Goal: Transaction & Acquisition: Purchase product/service

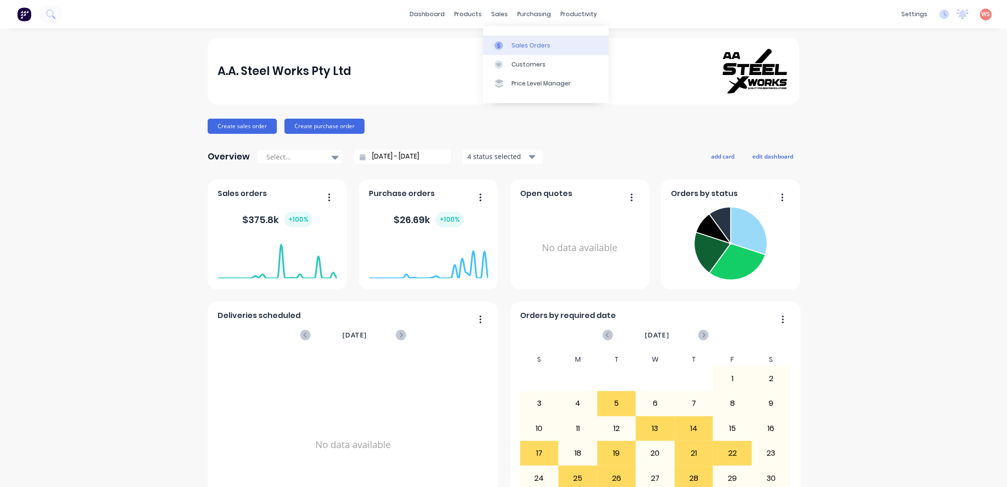
click at [525, 45] on div "Sales Orders" at bounding box center [531, 45] width 39 height 9
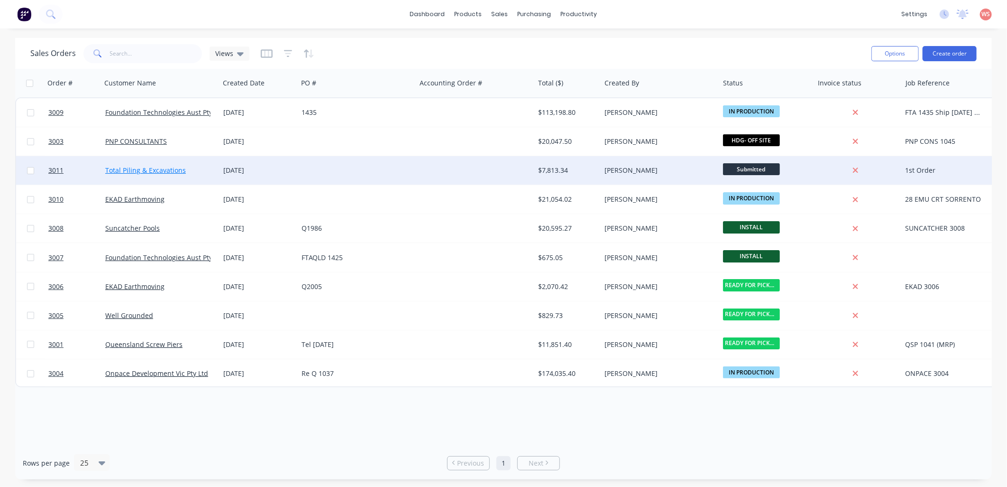
click at [150, 169] on link "Total Piling & Excavations" at bounding box center [145, 170] width 81 height 9
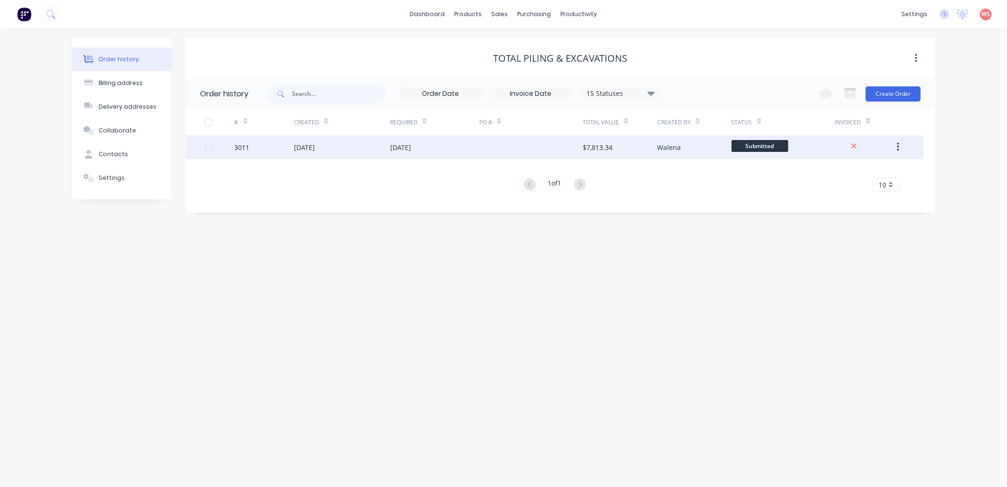
click at [300, 141] on div "[DATE]" at bounding box center [342, 147] width 96 height 24
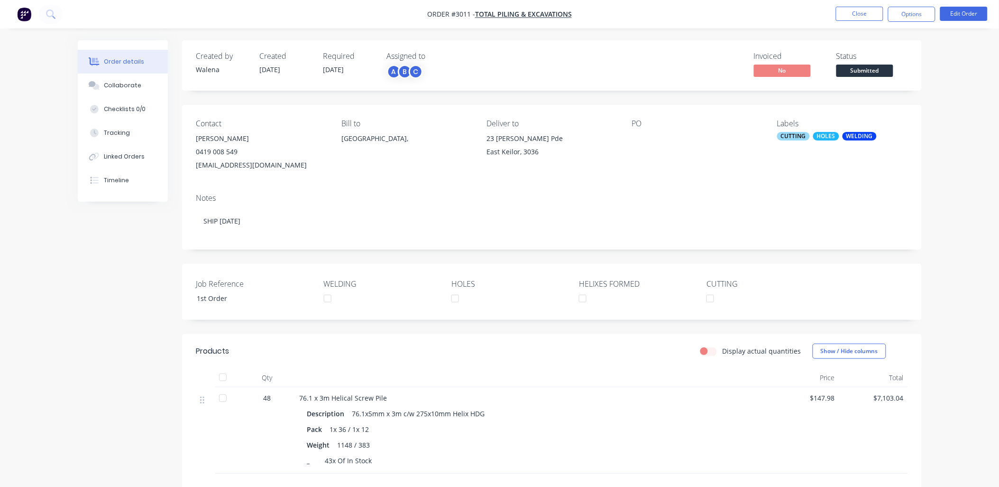
click at [799, 137] on div "CUTTING" at bounding box center [793, 136] width 33 height 9
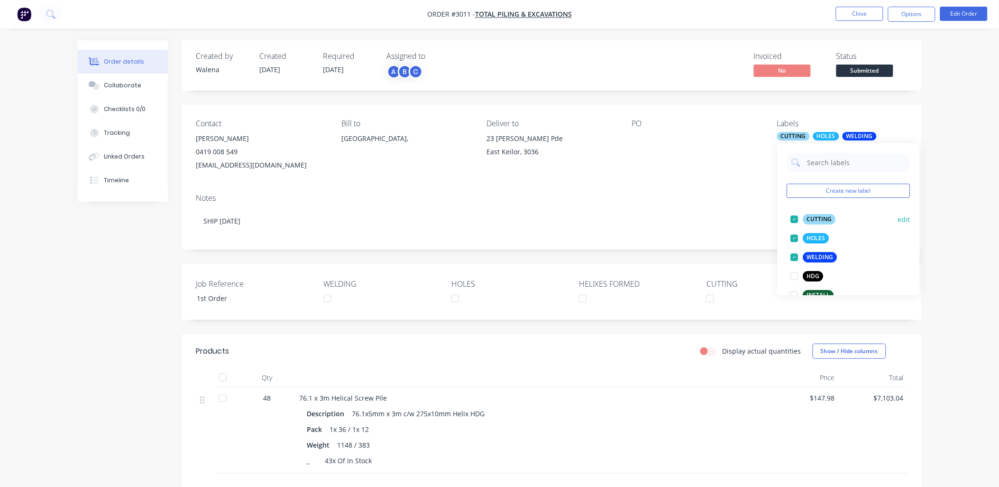
click at [795, 217] on div at bounding box center [794, 219] width 19 height 19
click at [794, 258] on div at bounding box center [794, 257] width 19 height 19
click at [795, 258] on div at bounding box center [794, 257] width 19 height 19
click at [794, 219] on div at bounding box center [794, 219] width 19 height 19
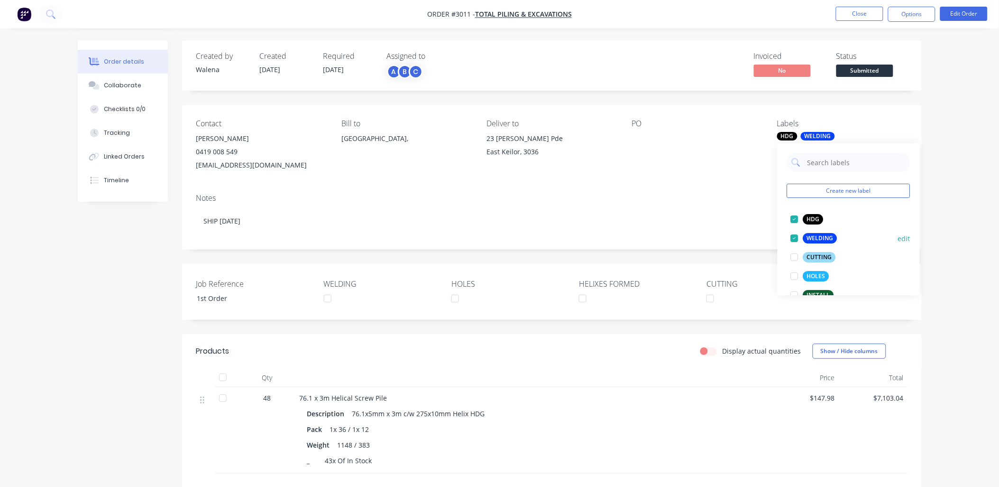
click at [793, 238] on div at bounding box center [794, 238] width 19 height 19
click at [703, 178] on div "Contact [PERSON_NAME] [PHONE_NUMBER] [EMAIL_ADDRESS][DOMAIN_NAME] Bill to [GEOG…" at bounding box center [552, 145] width 740 height 81
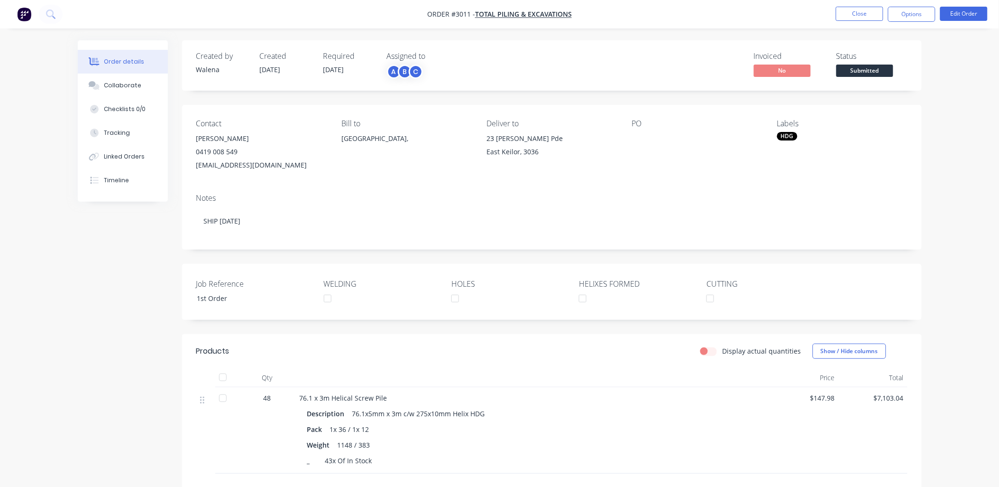
click at [425, 163] on div "Bill to [GEOGRAPHIC_DATA]," at bounding box center [407, 145] width 130 height 53
click at [78, 359] on div "Created by [PERSON_NAME] Created [DATE] Required [DATE] Assigned to A B C Invoi…" at bounding box center [500, 330] width 844 height 581
click at [864, 9] on button "Close" at bounding box center [859, 14] width 47 height 14
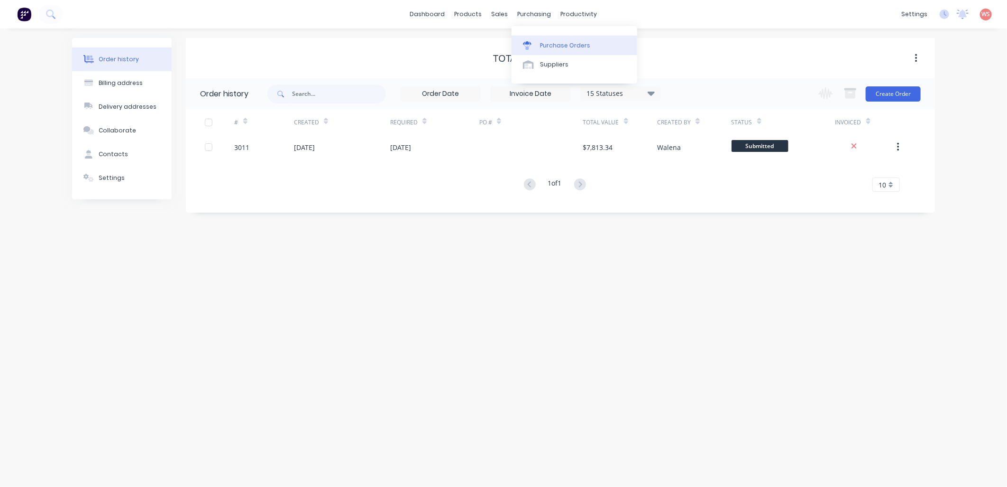
click at [574, 50] on link "Purchase Orders" at bounding box center [575, 45] width 126 height 19
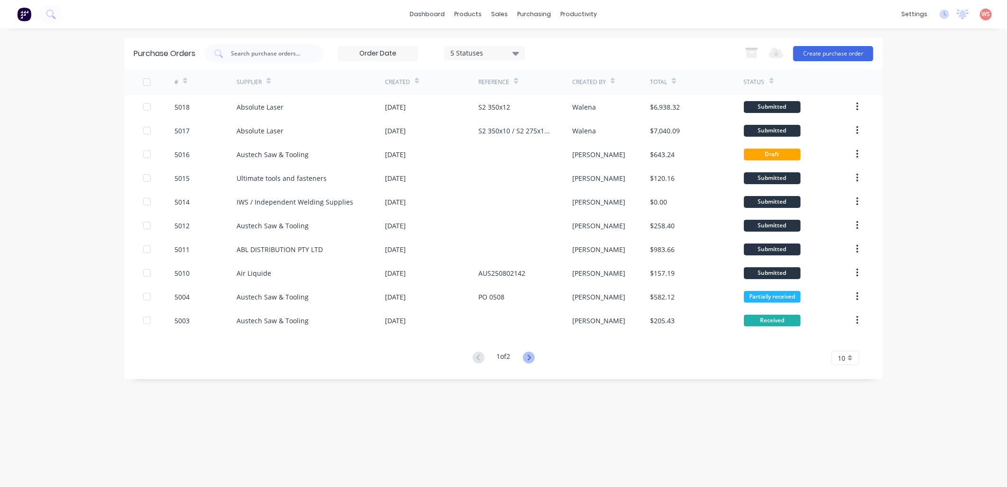
click at [531, 358] on icon at bounding box center [528, 357] width 3 height 6
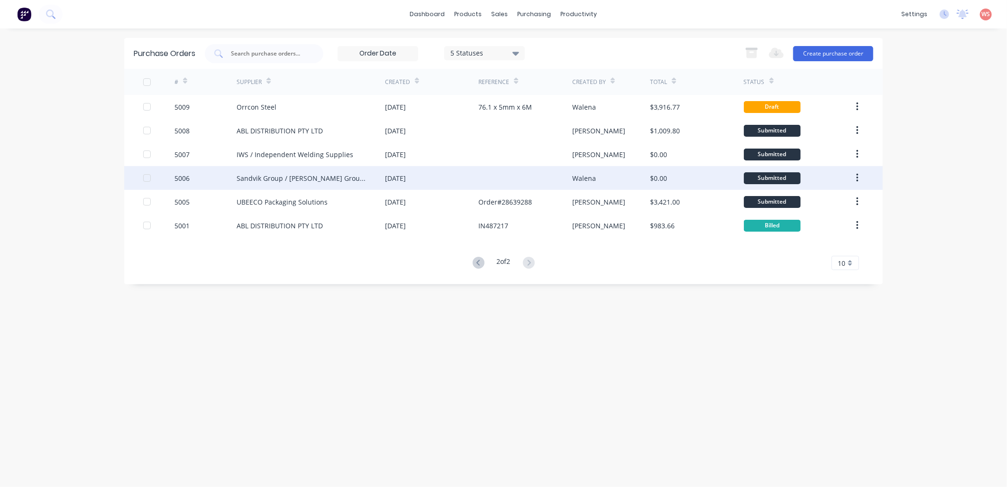
click at [859, 173] on button "button" at bounding box center [858, 177] width 22 height 17
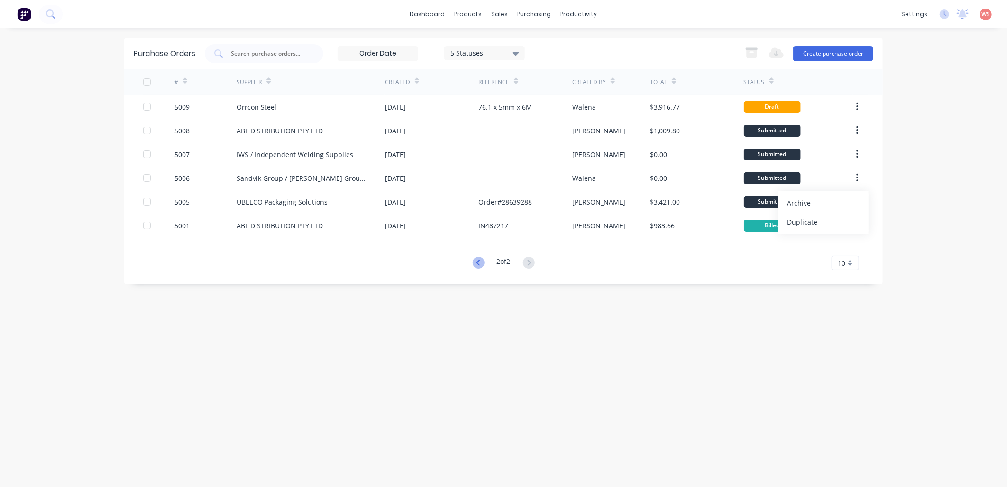
click at [475, 261] on icon at bounding box center [479, 263] width 12 height 12
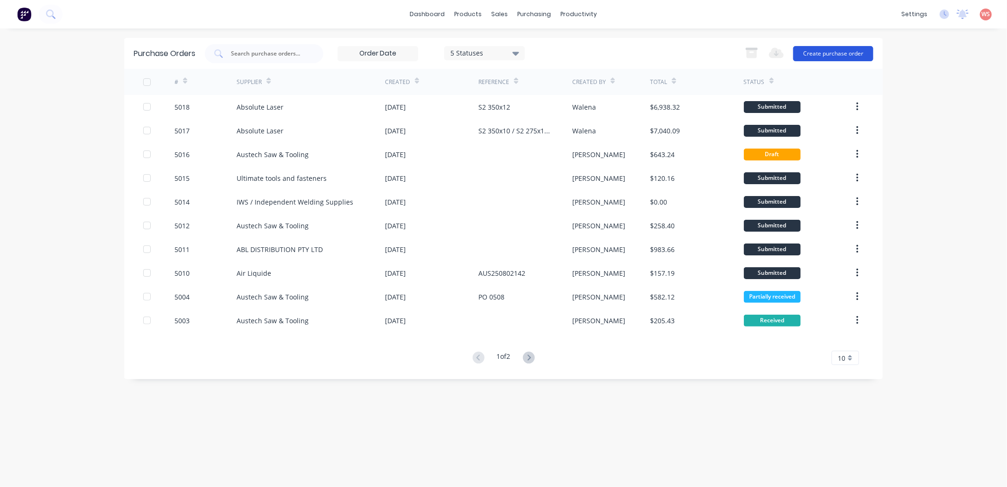
click at [850, 50] on button "Create purchase order" at bounding box center [834, 53] width 80 height 15
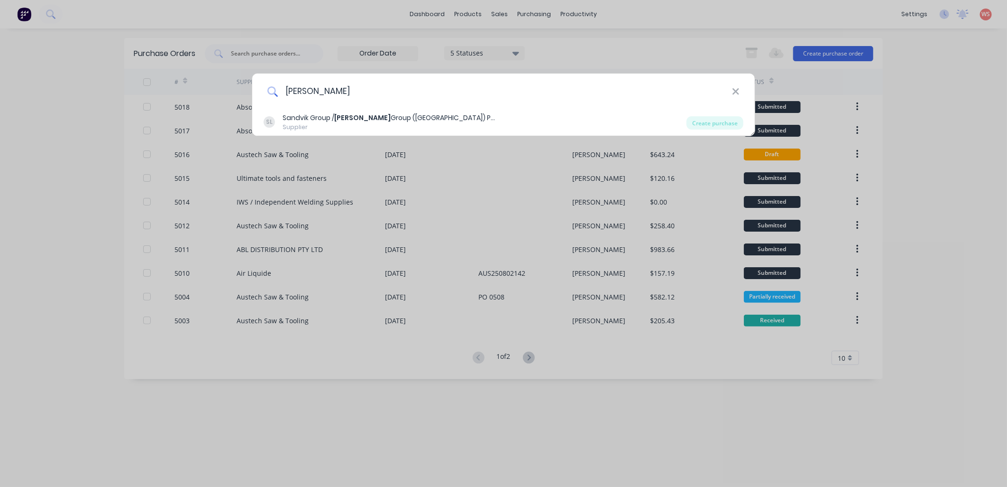
type input "[PERSON_NAME]"
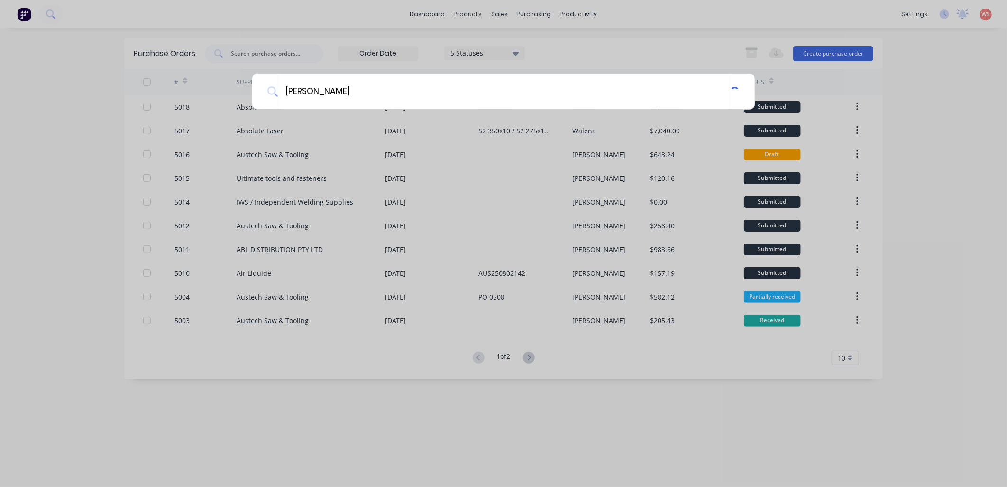
click at [360, 117] on div "[PERSON_NAME]" at bounding box center [503, 243] width 1007 height 487
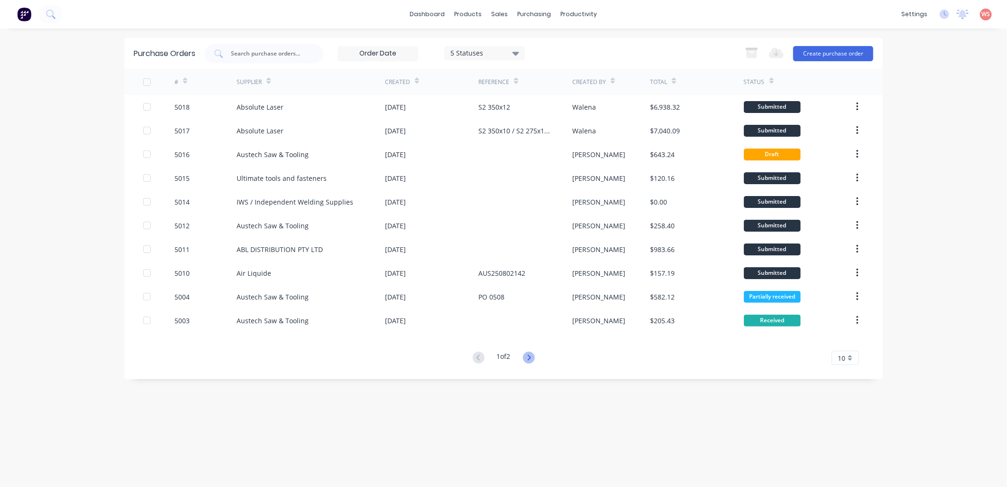
click at [532, 354] on icon at bounding box center [529, 357] width 12 height 12
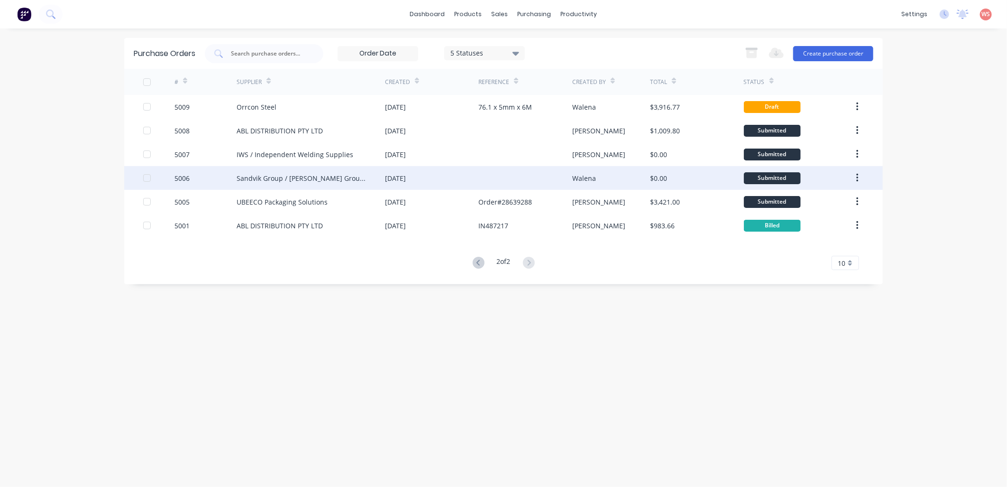
click at [298, 182] on div "Sandvik Group / [PERSON_NAME] Group ([GEOGRAPHIC_DATA]) Pty Ltd" at bounding box center [301, 178] width 129 height 10
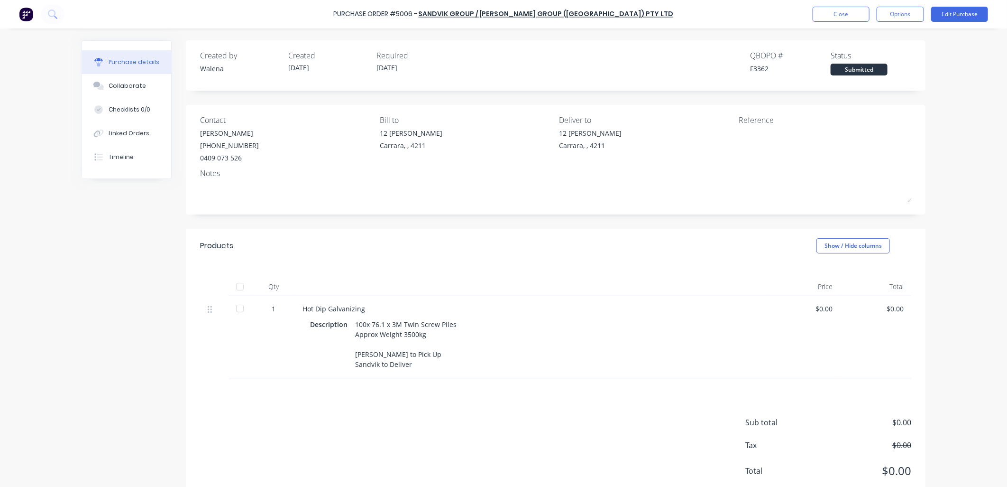
click at [298, 182] on textarea at bounding box center [555, 191] width 711 height 21
click at [127, 127] on button "Linked Orders" at bounding box center [126, 133] width 89 height 24
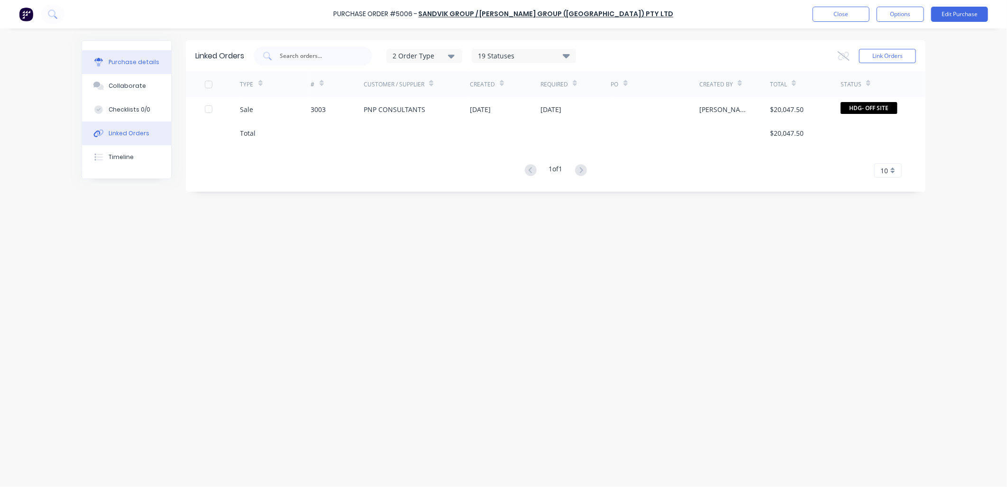
click at [139, 67] on button "Purchase details" at bounding box center [126, 62] width 89 height 24
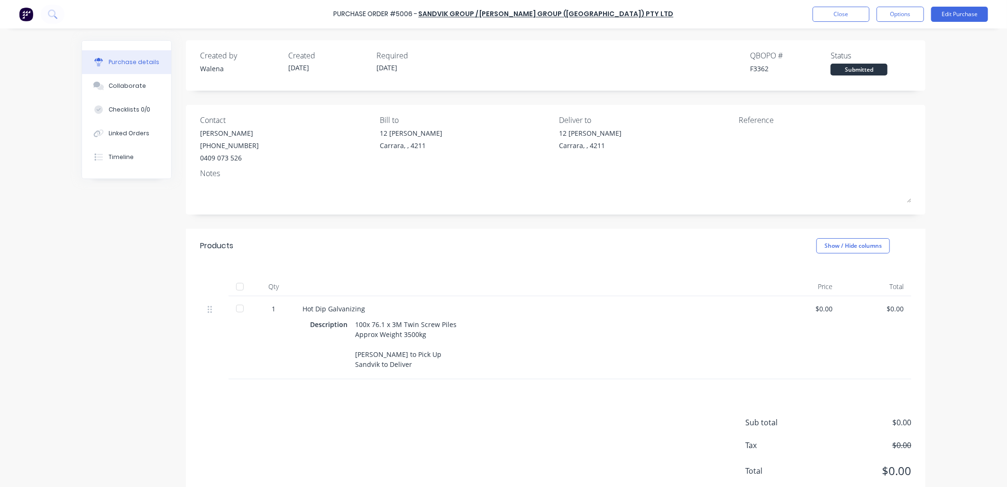
click at [194, 175] on div "Contact [PERSON_NAME] [PHONE_NUMBER] Bill to 12 [PERSON_NAME] Carrara, , 4211 D…" at bounding box center [556, 160] width 740 height 110
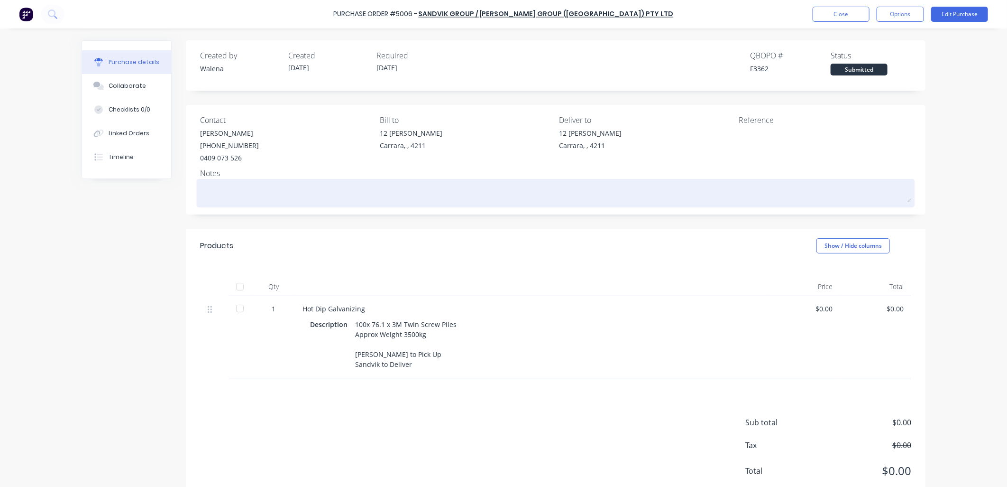
click at [215, 184] on div at bounding box center [555, 193] width 711 height 24
drag, startPoint x: 212, startPoint y: 187, endPoint x: 215, endPoint y: 194, distance: 8.1
click at [215, 194] on textarea at bounding box center [555, 191] width 711 height 21
type textarea "x"
type textarea "R"
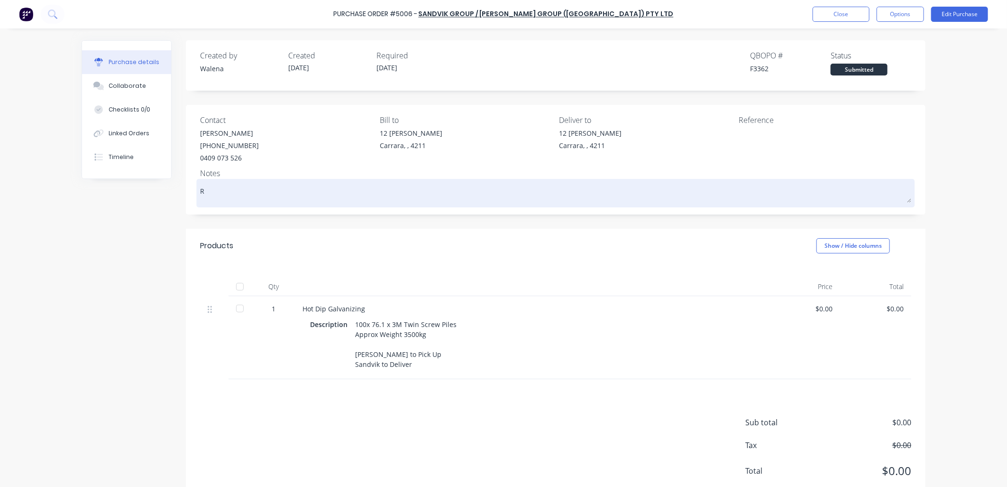
type textarea "x"
type textarea "Re"
type textarea "x"
type textarea "Rec"
type textarea "x"
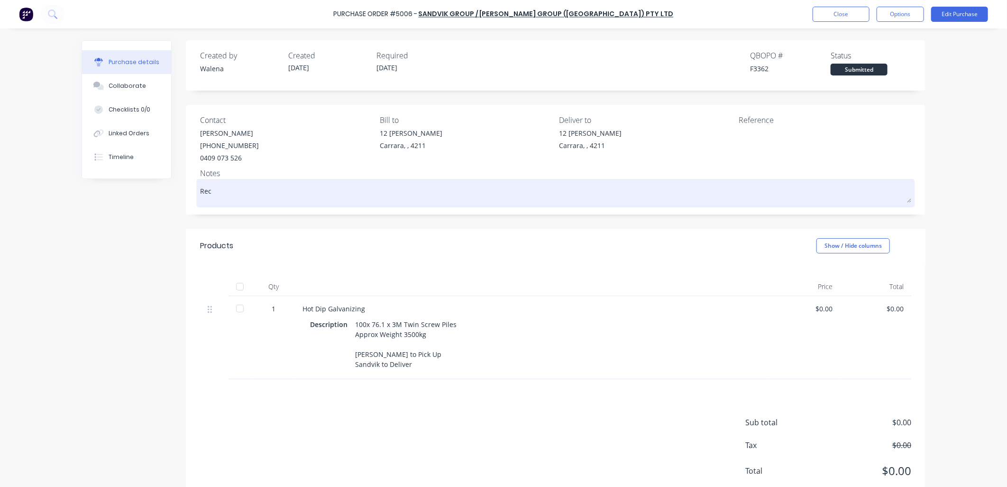
type textarea "Rece"
type textarea "x"
type textarea "Recei"
type textarea "x"
type textarea "Receiv"
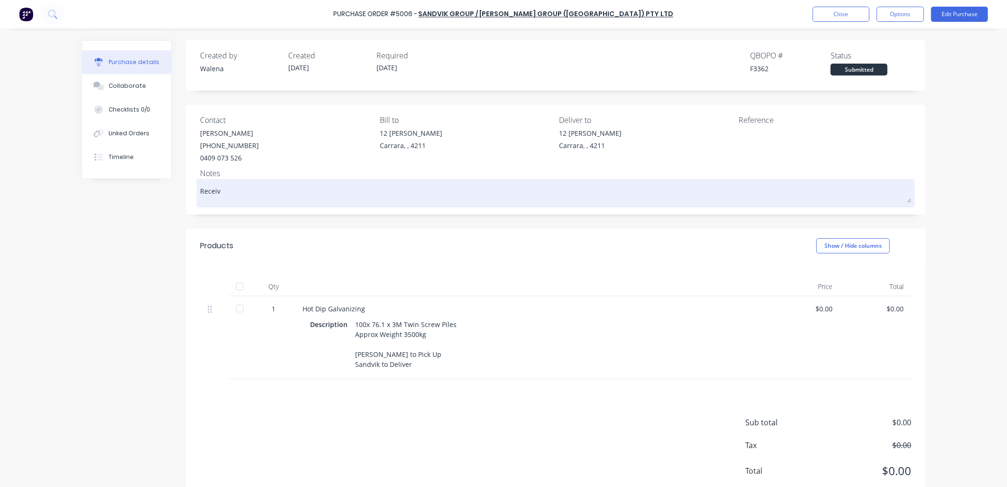
type textarea "x"
type textarea "Receive"
type textarea "x"
type textarea "Received"
type textarea "x"
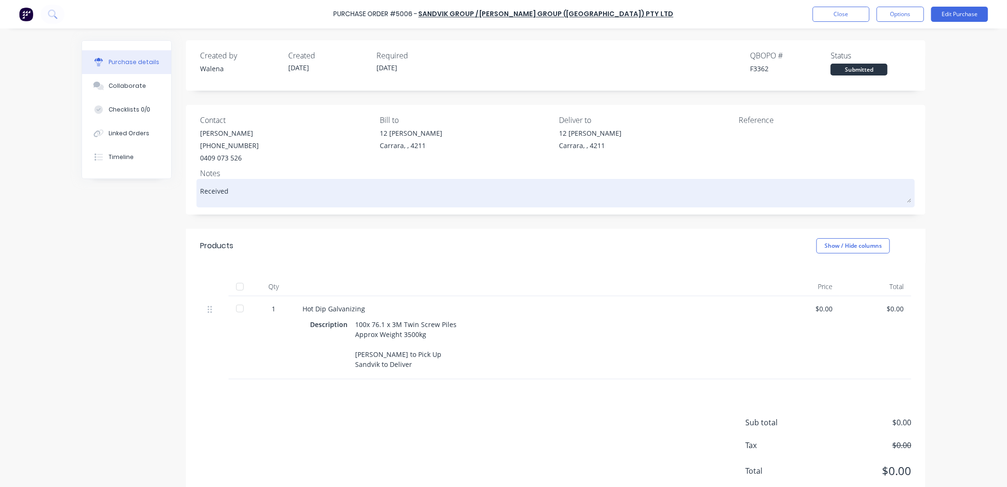
type textarea "Received"
type textarea "x"
type textarea "Received 2"
type textarea "x"
type textarea "Received 26"
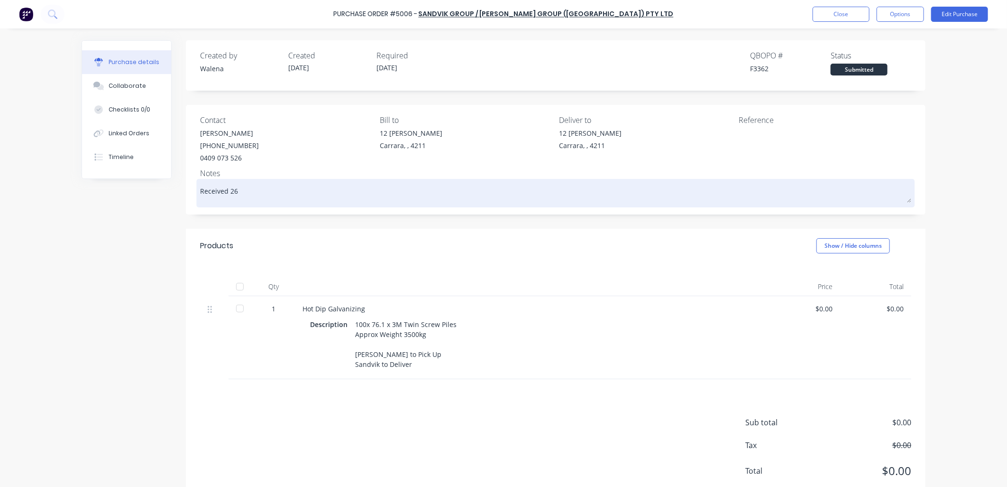
type textarea "x"
type textarea "Received 26."
type textarea "x"
type textarea "Received 26.0"
type textarea "x"
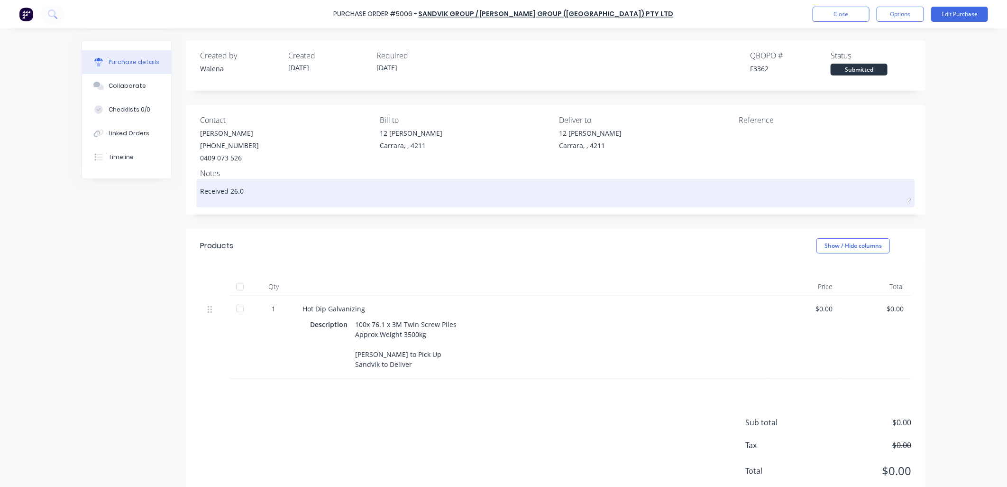
type textarea "Received 26.08"
type textarea "x"
type textarea "Received 26.08."
type textarea "x"
type textarea "Received 26.08.2"
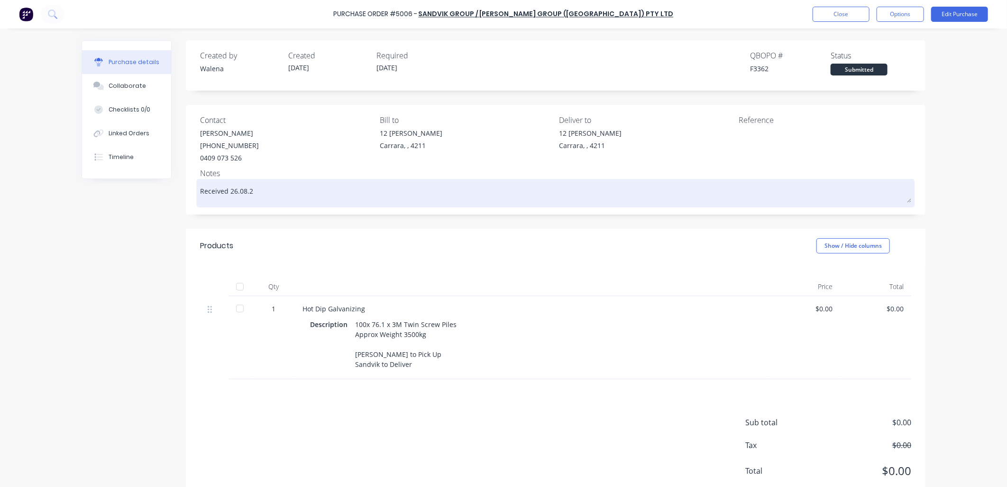
type textarea "x"
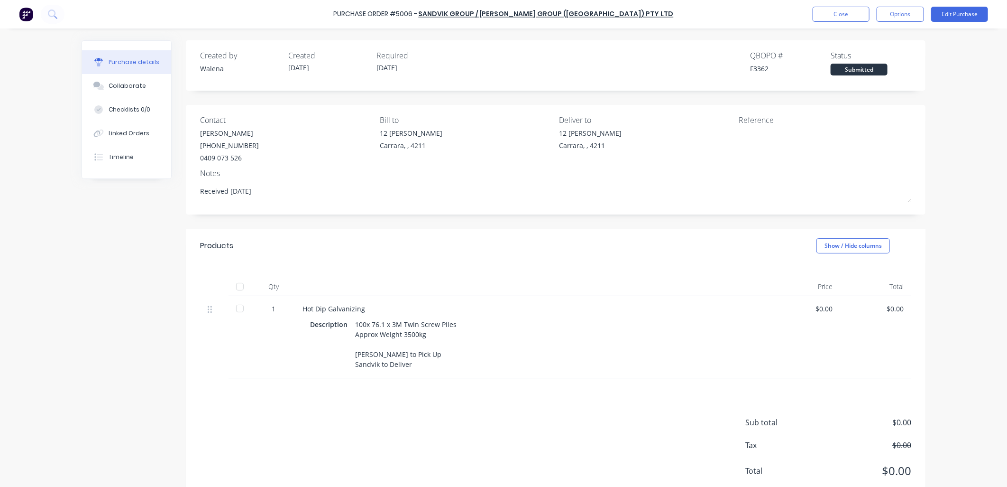
type textarea "Received [DATE]"
type textarea "x"
type textarea "Received [DATE]"
drag, startPoint x: 135, startPoint y: 310, endPoint x: 135, endPoint y: 302, distance: 8.1
click at [135, 307] on div "Created by [PERSON_NAME] Created [DATE] Required [DATE] QBO PO # F3362 Status S…" at bounding box center [504, 272] width 844 height 464
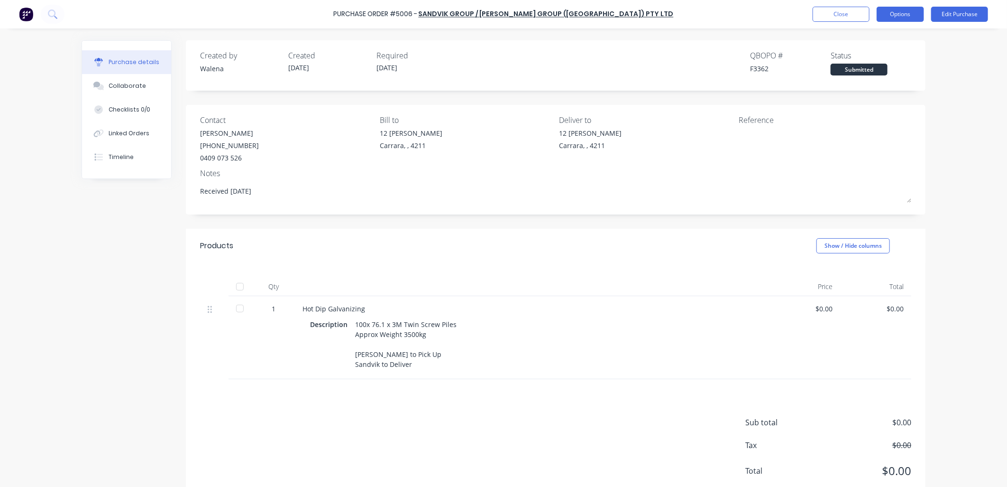
click at [894, 14] on button "Options" at bounding box center [900, 14] width 47 height 15
click at [974, 118] on div "Purchase Order #5006 - Sandvik Group / [PERSON_NAME] Group ([GEOGRAPHIC_DATA]) …" at bounding box center [503, 243] width 1007 height 487
click at [837, 15] on button "Close" at bounding box center [841, 14] width 57 height 15
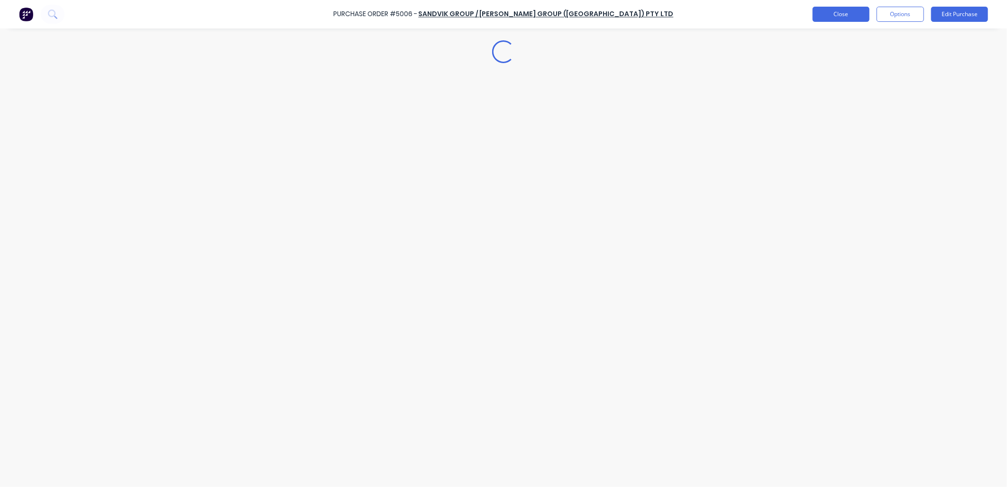
type textarea "x"
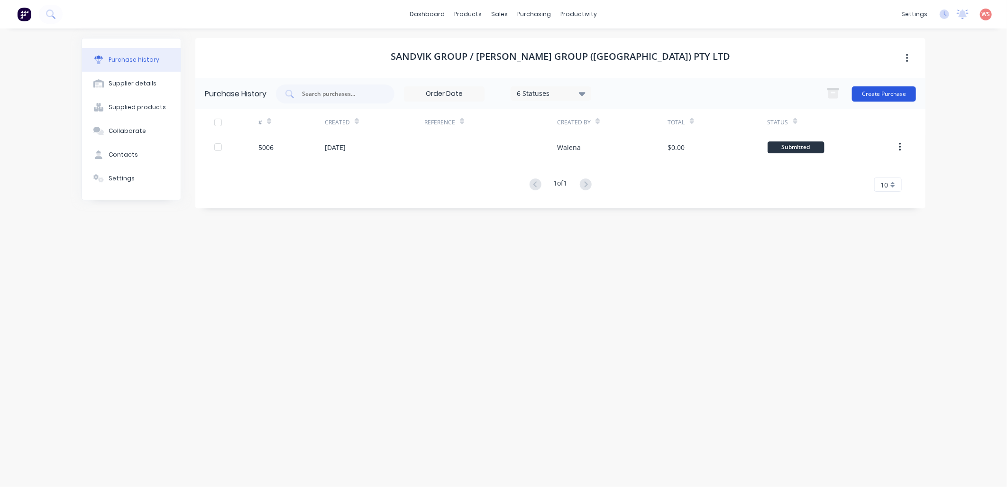
click at [889, 91] on button "Create Purchase" at bounding box center [884, 93] width 64 height 15
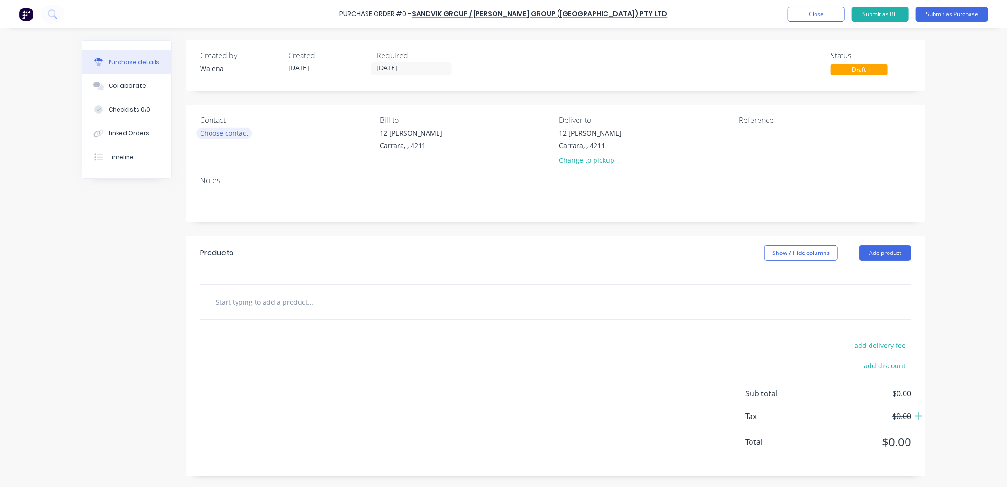
click at [230, 134] on div "Choose contact" at bounding box center [224, 133] width 48 height 10
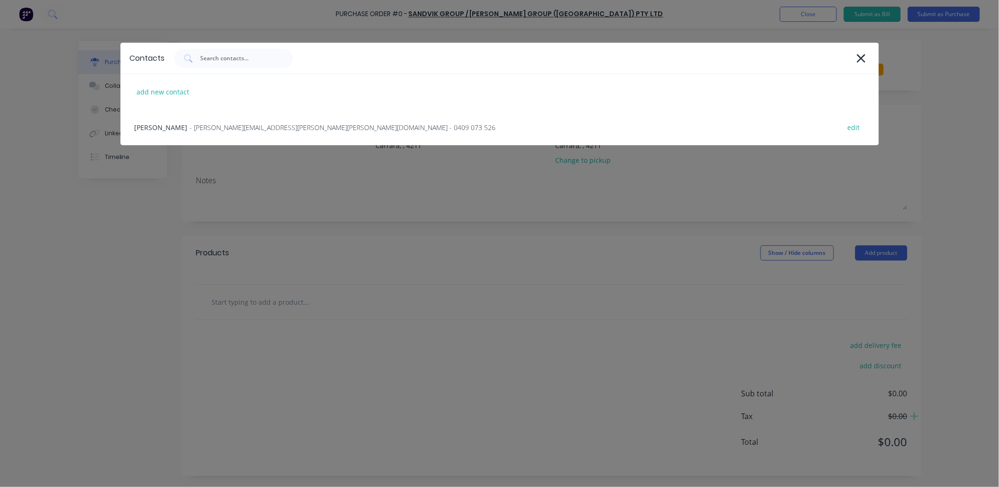
click at [230, 134] on div "Megan - [EMAIL_ADDRESS][PERSON_NAME][PERSON_NAME][DOMAIN_NAME] - 0409 073 526 e…" at bounding box center [499, 128] width 759 height 36
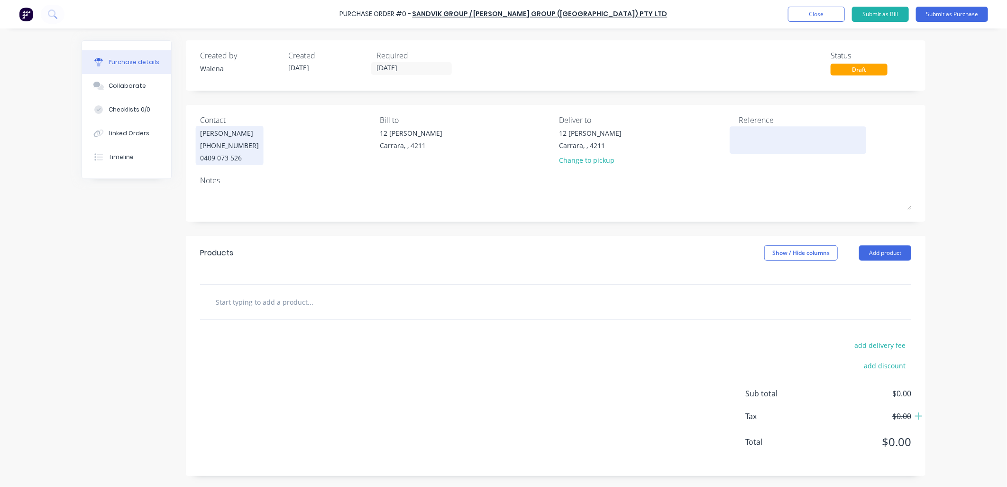
click at [740, 138] on textarea at bounding box center [798, 138] width 119 height 21
type textarea "P"
click at [288, 303] on input "text" at bounding box center [310, 301] width 190 height 19
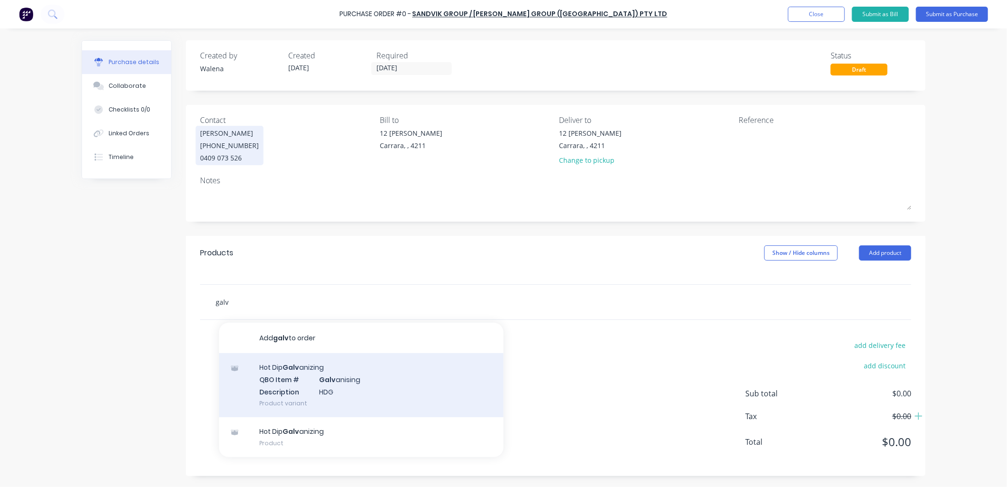
type input "galv"
click at [302, 387] on div "Hot Dip Galv anizing QBO Item # Galv anising Description HDG Product variant" at bounding box center [361, 385] width 285 height 64
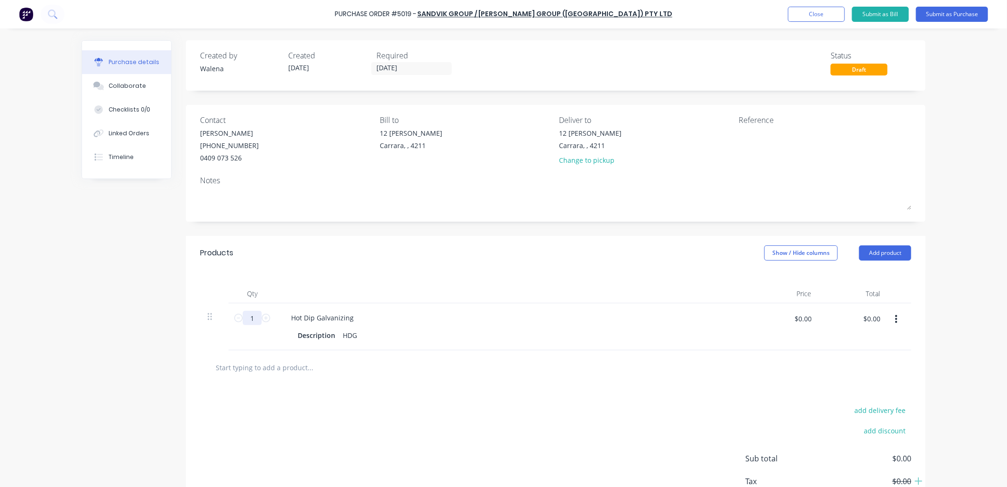
drag, startPoint x: 250, startPoint y: 322, endPoint x: 242, endPoint y: 320, distance: 8.3
click at [243, 320] on input "1" at bounding box center [252, 318] width 19 height 14
type input "5"
type input "8"
click at [310, 337] on div "Description" at bounding box center [316, 335] width 45 height 14
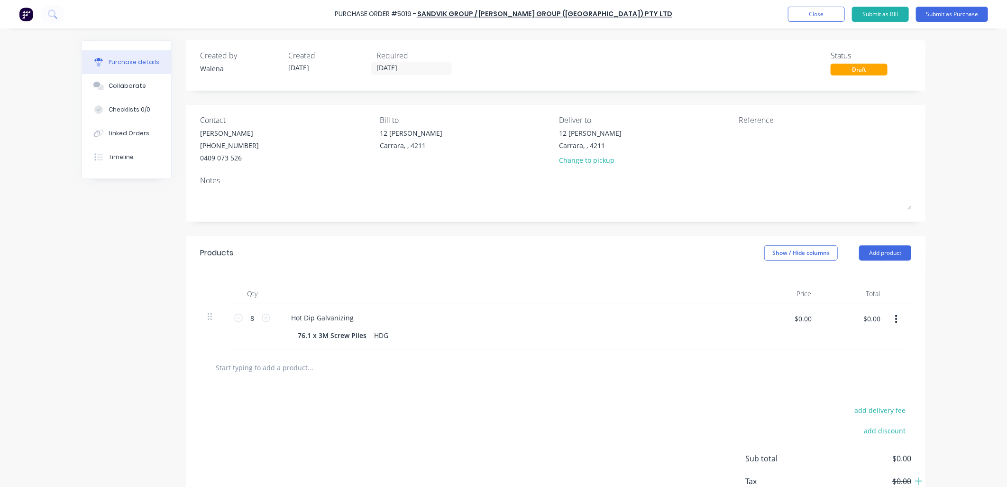
click at [541, 392] on div "add delivery fee add discount Sub total $0.00 Tax $0.00 Total $0.00" at bounding box center [556, 463] width 740 height 156
click at [282, 370] on input "text" at bounding box center [310, 367] width 190 height 19
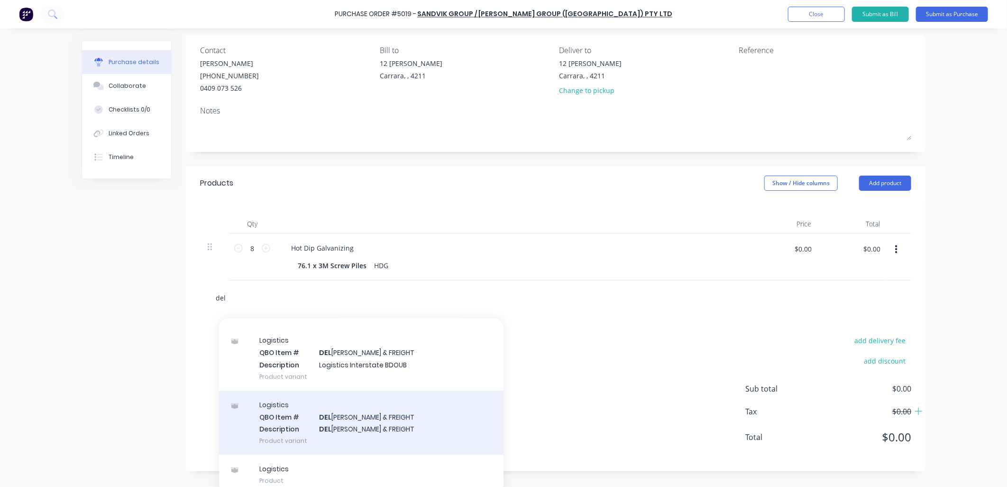
scroll to position [77, 0]
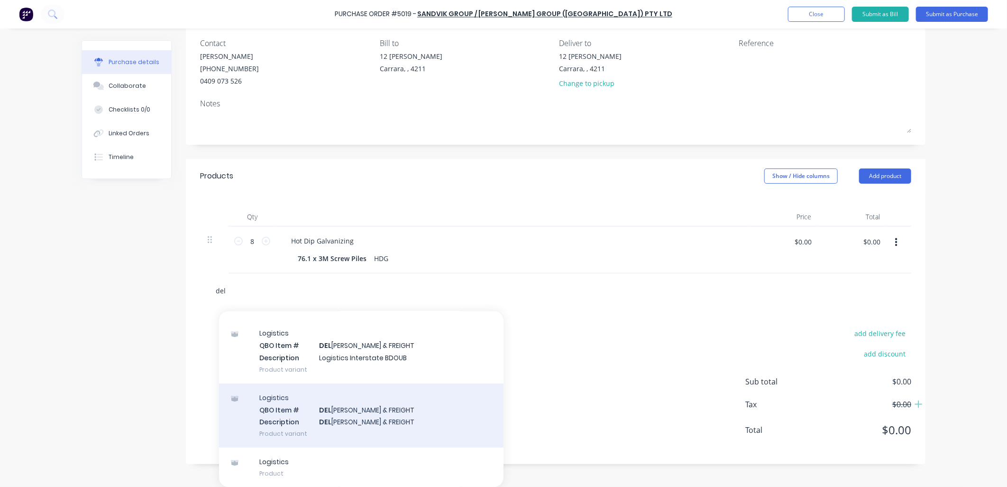
type input "del"
click at [330, 413] on div "Logistics QBO Item # DEL [PERSON_NAME] & FREIGHT Description DEL [PERSON_NAME] …" at bounding box center [361, 415] width 285 height 64
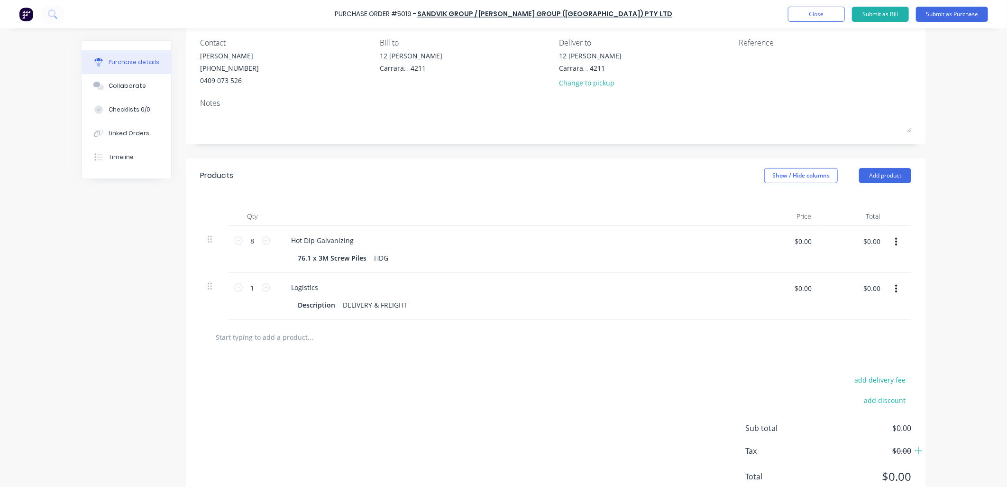
click at [330, 413] on div "add delivery fee add discount Sub total $0.00 Tax $0.00 Total $0.00" at bounding box center [556, 432] width 740 height 156
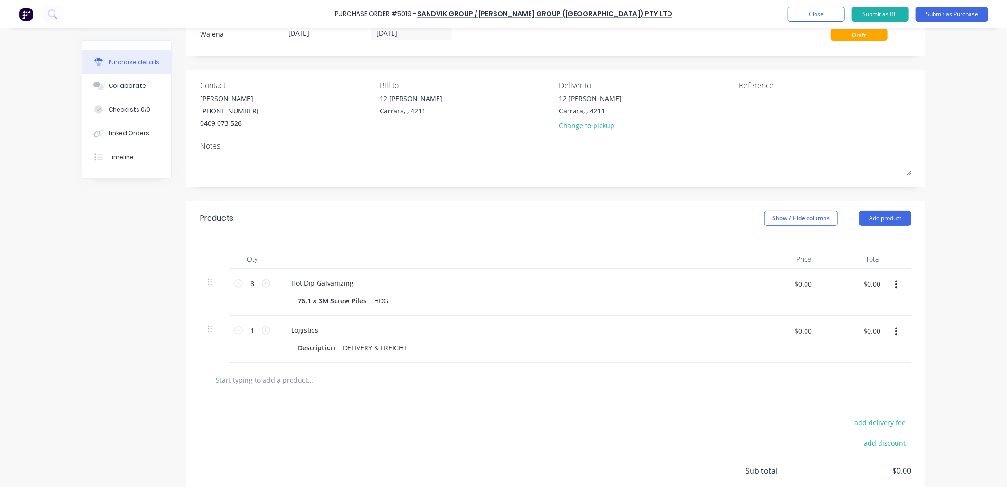
scroll to position [0, 0]
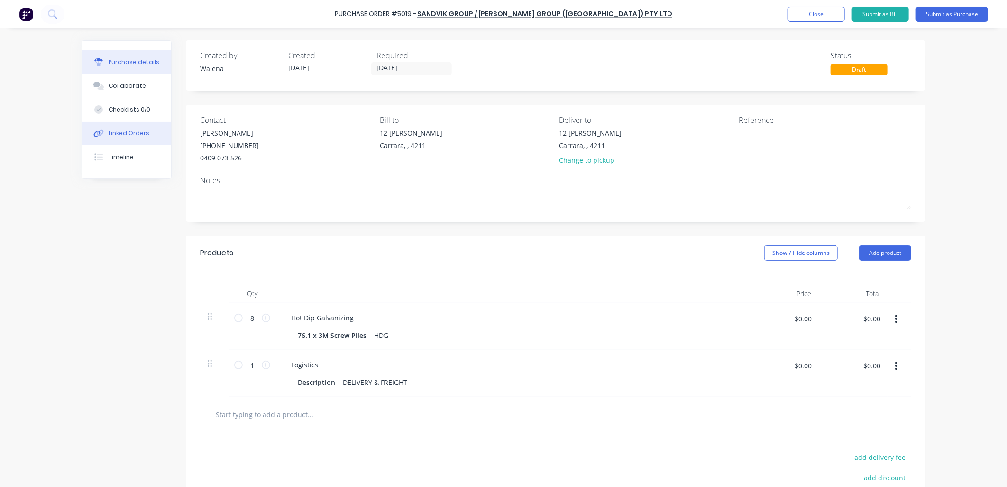
click at [134, 131] on div "Linked Orders" at bounding box center [129, 133] width 41 height 9
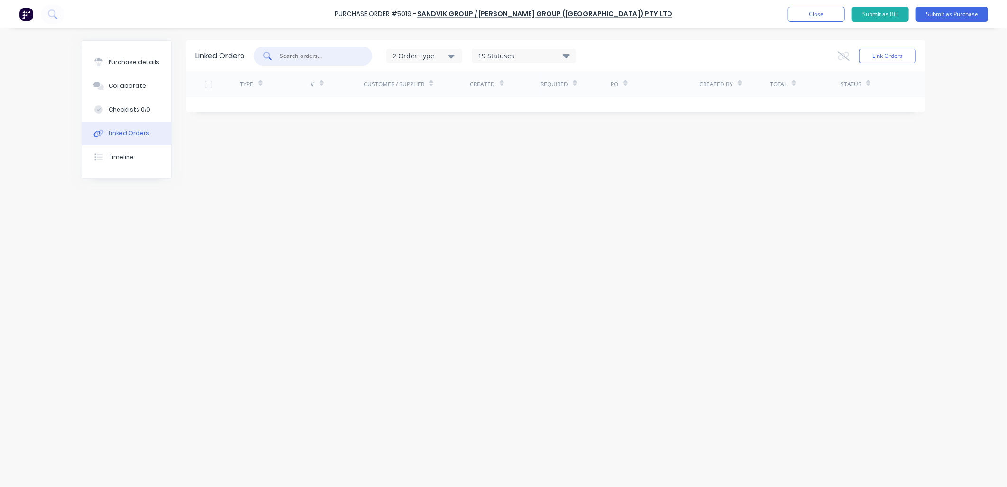
click at [305, 58] on input "text" at bounding box center [318, 55] width 79 height 9
click at [568, 55] on icon at bounding box center [566, 56] width 7 height 4
click at [570, 55] on icon at bounding box center [566, 56] width 7 height 4
click at [453, 57] on icon "button" at bounding box center [451, 57] width 7 height 4
click at [467, 98] on div "button" at bounding box center [465, 98] width 19 height 19
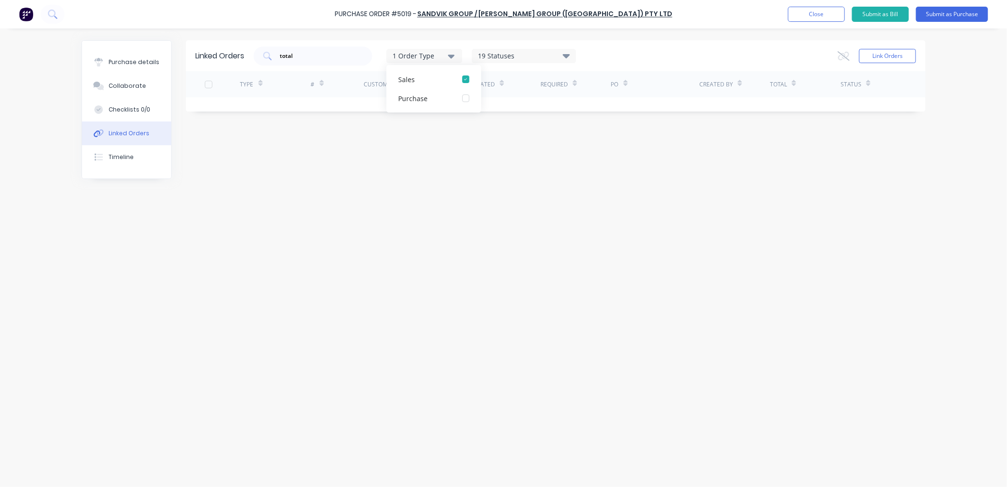
click at [549, 220] on div "Linked Orders total 1 Order Type Sales Purchase 19 Statuses Sales Order Status …" at bounding box center [504, 255] width 844 height 430
click at [323, 53] on input "total" at bounding box center [318, 55] width 79 height 9
type input "total pile"
drag, startPoint x: 323, startPoint y: 54, endPoint x: 265, endPoint y: 55, distance: 58.4
click at [265, 55] on div "total pile" at bounding box center [313, 55] width 119 height 19
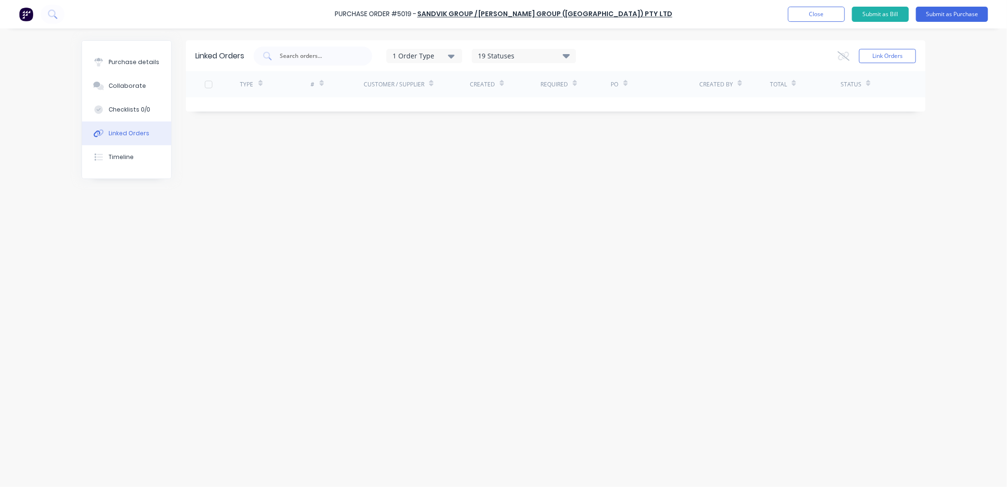
click at [388, 83] on div "Customer / Supplier" at bounding box center [394, 84] width 61 height 9
click at [388, 84] on div "Customer / Supplier" at bounding box center [394, 84] width 61 height 9
click at [358, 81] on div "#" at bounding box center [337, 84] width 53 height 26
click at [206, 83] on div at bounding box center [208, 84] width 19 height 19
click at [210, 87] on div at bounding box center [208, 84] width 19 height 19
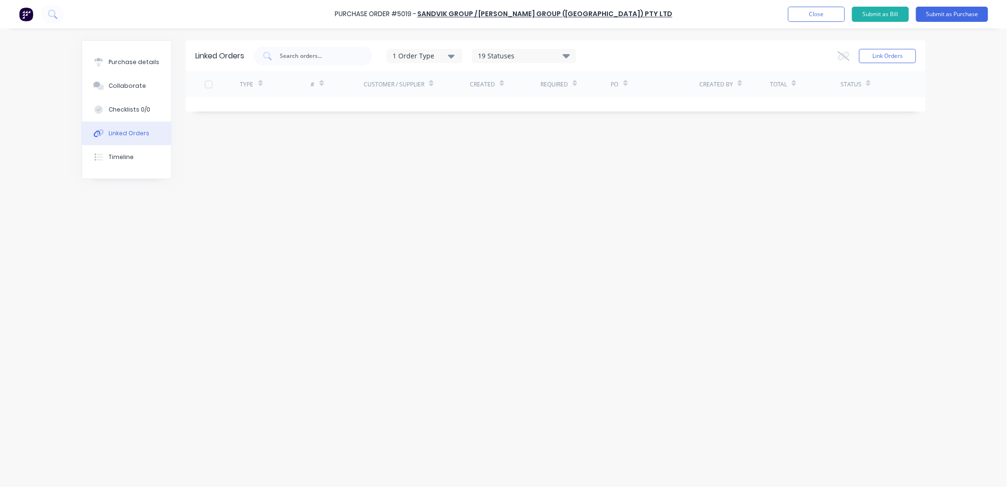
click at [210, 87] on div at bounding box center [208, 84] width 19 height 19
click at [885, 57] on button "Link Orders" at bounding box center [887, 56] width 57 height 14
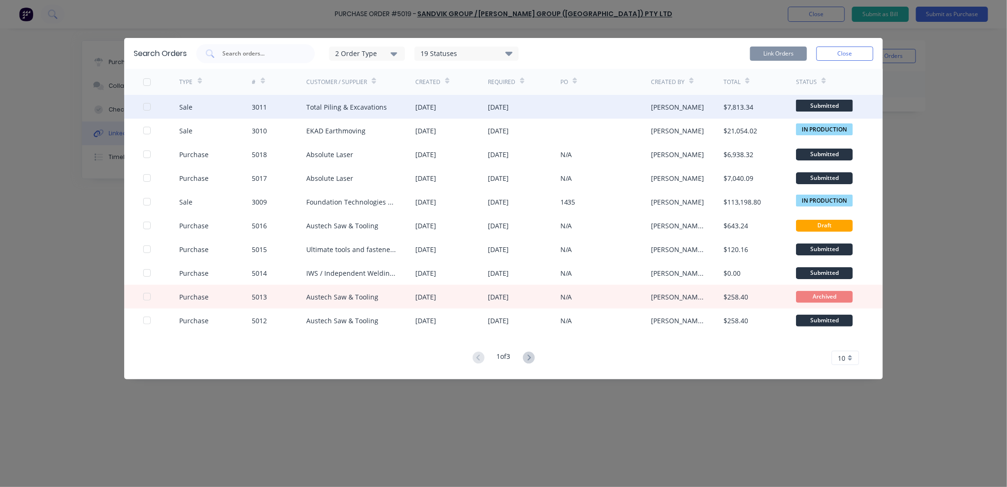
click at [354, 107] on div "Total Piling & Excavations" at bounding box center [346, 107] width 81 height 10
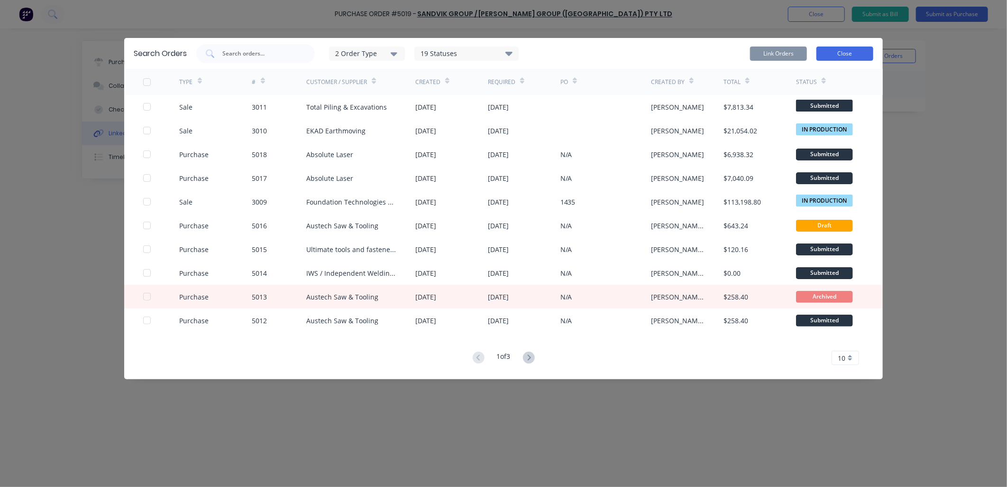
click at [855, 51] on button "Close" at bounding box center [845, 53] width 57 height 14
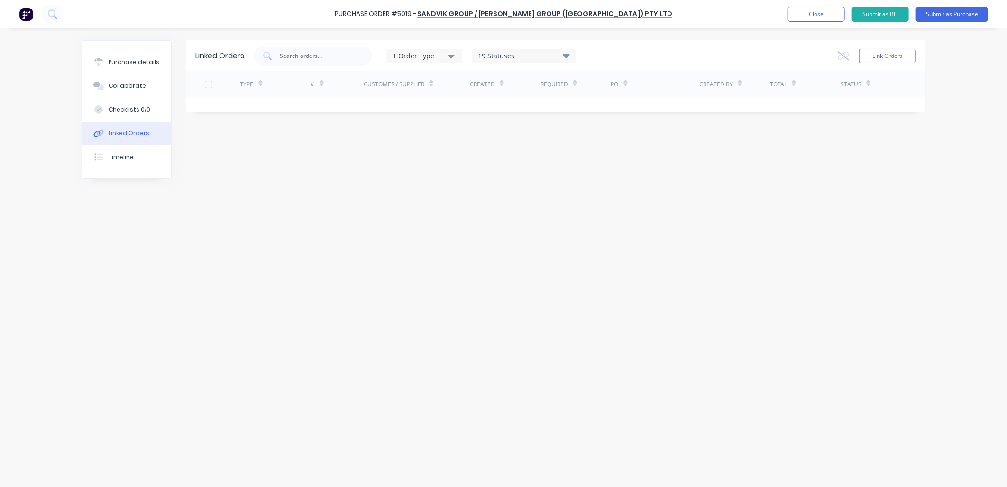
click at [468, 277] on div "Linked Orders 1 Order Type 19 Statuses Sales Order Status All Archived Draft Qu…" at bounding box center [504, 255] width 844 height 430
click at [308, 55] on input "text" at bounding box center [318, 55] width 79 height 9
type input "total"
click at [452, 58] on icon "button" at bounding box center [451, 56] width 7 height 10
click at [468, 100] on div "button" at bounding box center [465, 98] width 19 height 19
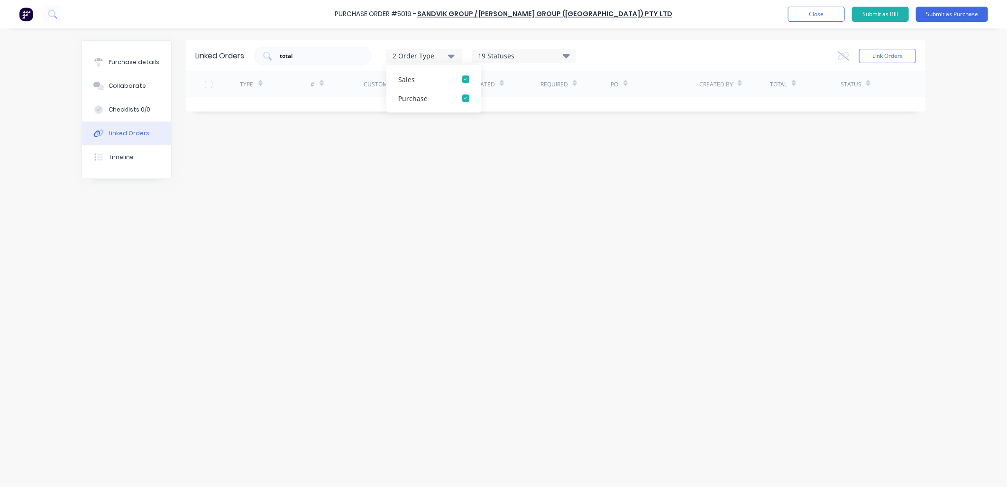
click at [717, 274] on div "Linked Orders total 2 Order Type Sales Purchase 19 Statuses Sales Order Status …" at bounding box center [504, 255] width 844 height 430
click at [805, 19] on button "Close" at bounding box center [816, 14] width 57 height 15
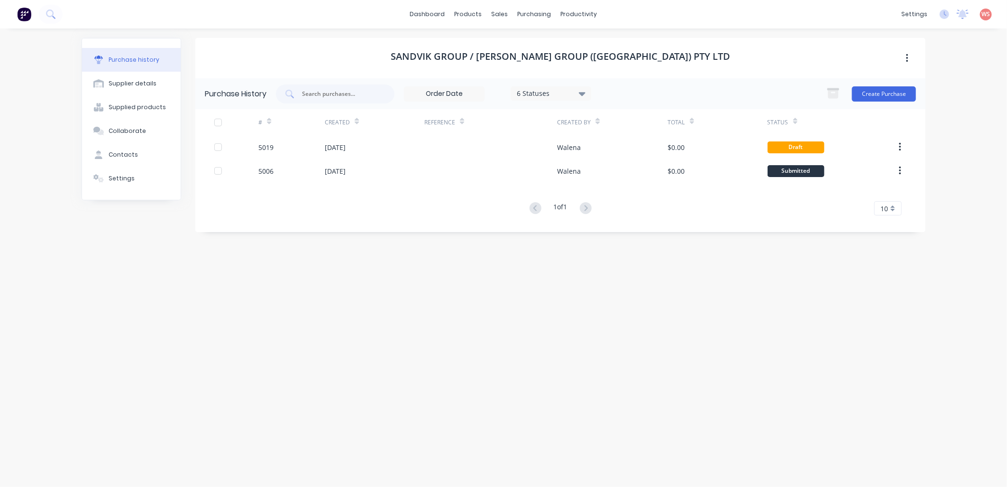
click at [434, 369] on div "Sandvik Group / [PERSON_NAME] Group ([GEOGRAPHIC_DATA]) Pty Ltd Purchase Histor…" at bounding box center [560, 253] width 730 height 430
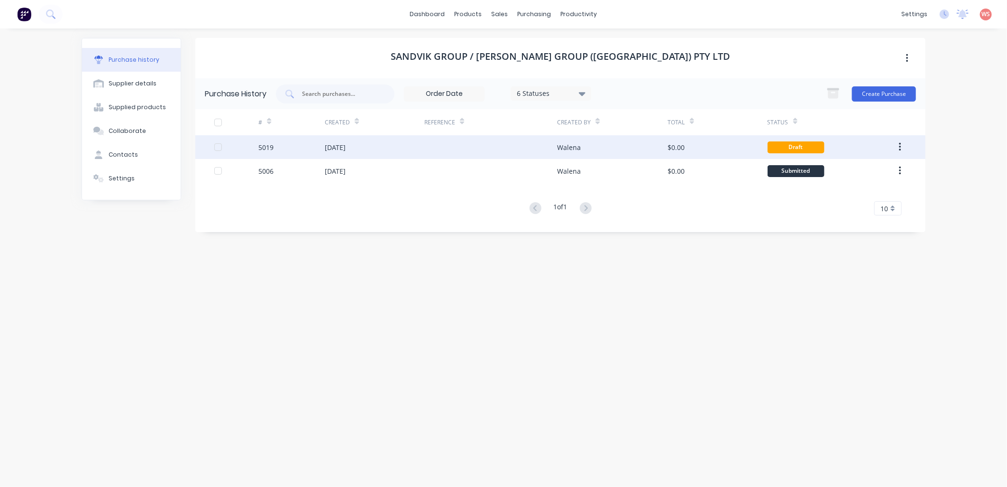
click at [334, 147] on div "[DATE]" at bounding box center [335, 147] width 21 height 10
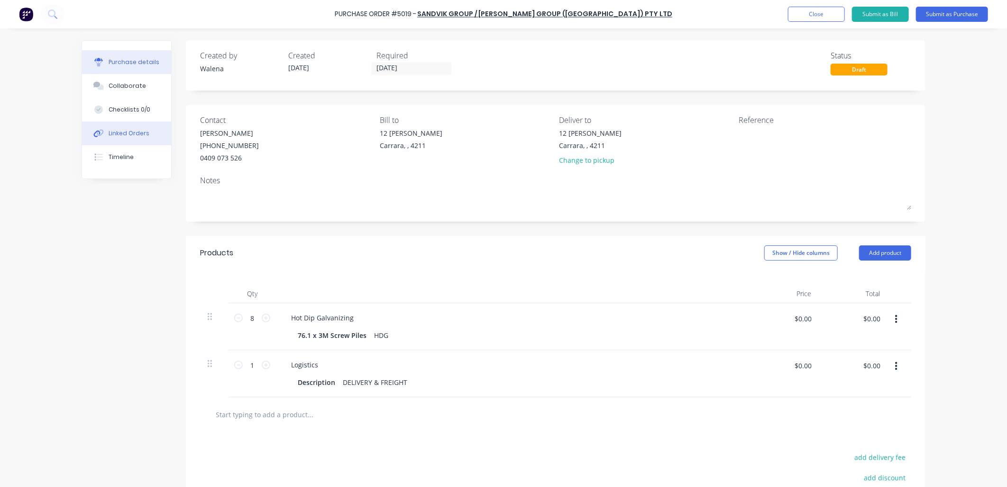
click at [121, 135] on div "Linked Orders" at bounding box center [129, 133] width 41 height 9
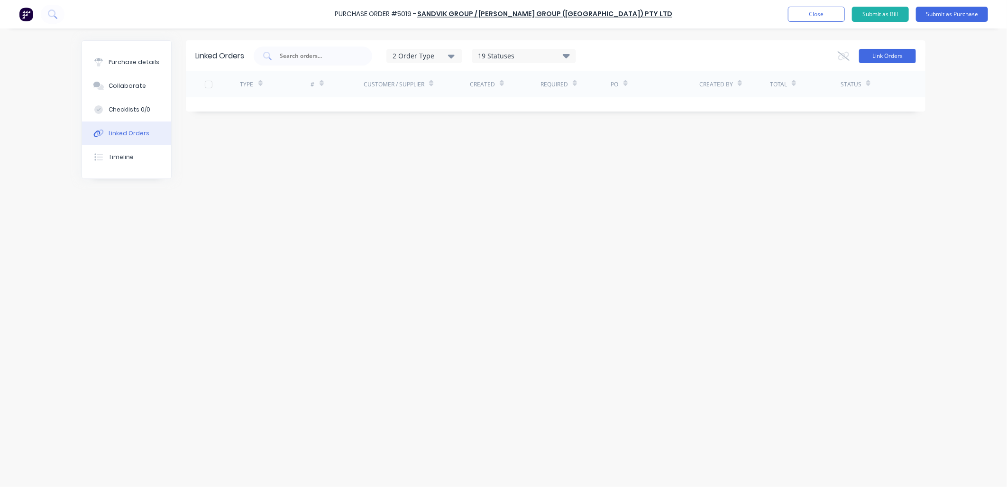
click at [887, 59] on button "Link Orders" at bounding box center [887, 56] width 57 height 14
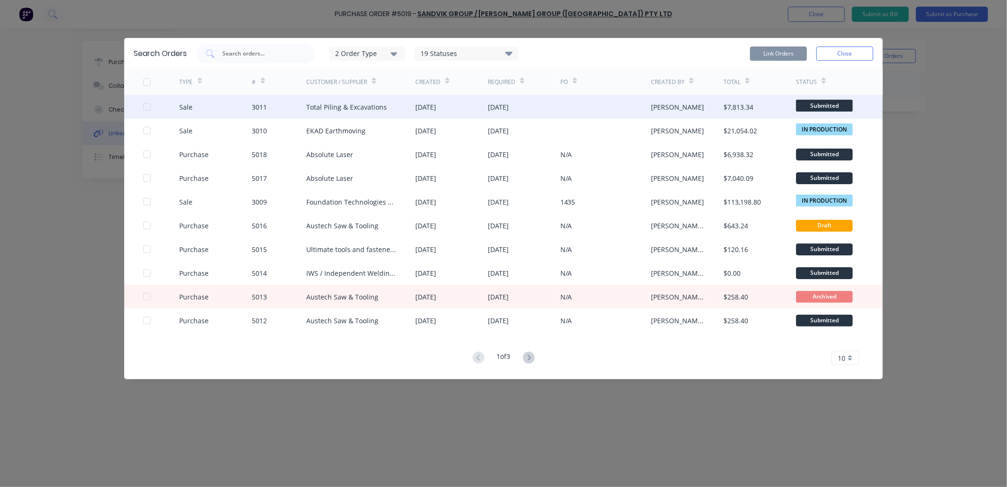
click at [353, 106] on div "Total Piling & Excavations" at bounding box center [346, 107] width 81 height 10
click at [148, 106] on div at bounding box center [147, 106] width 19 height 19
click at [788, 55] on button "Link Orders" at bounding box center [778, 53] width 57 height 14
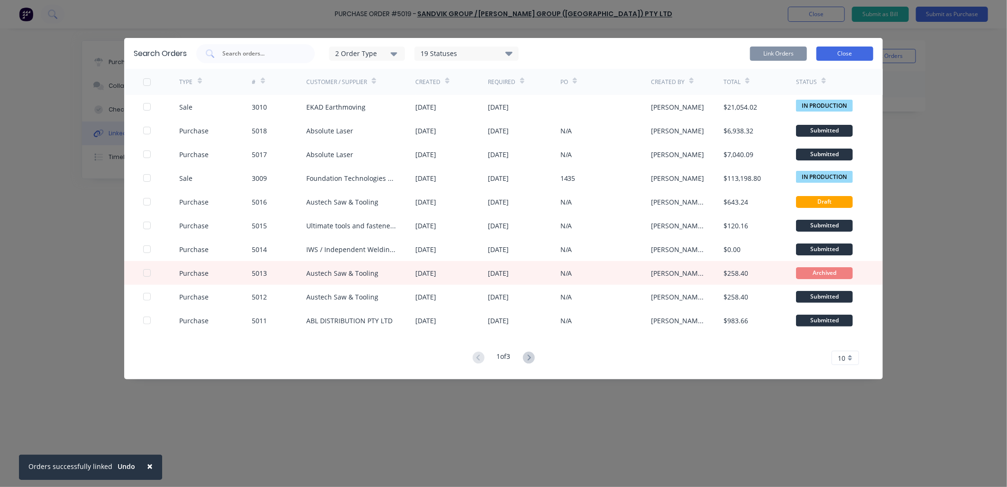
click at [828, 55] on button "Close" at bounding box center [845, 53] width 57 height 14
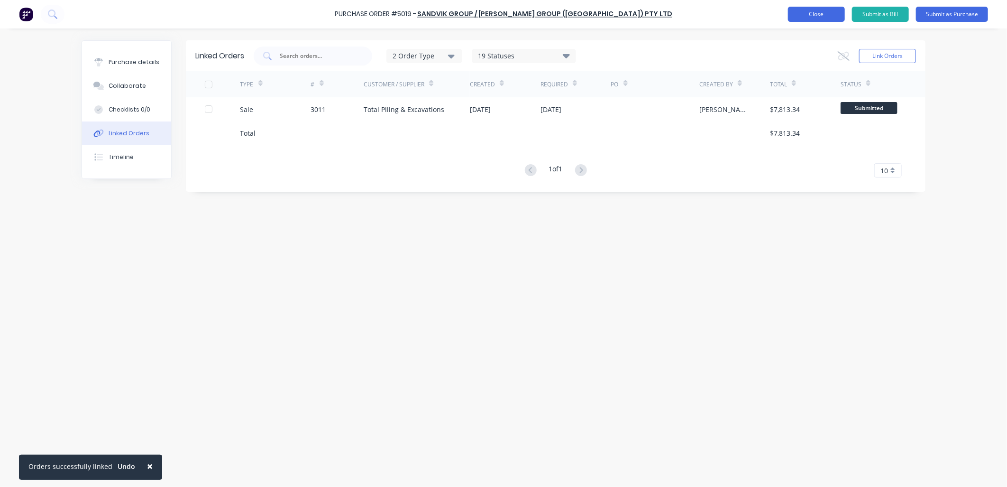
click at [813, 16] on button "Close" at bounding box center [816, 14] width 57 height 15
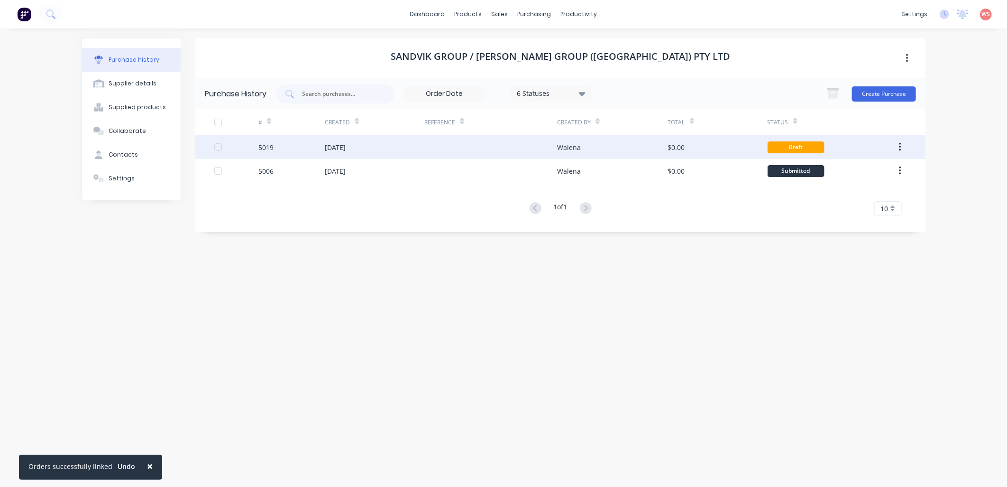
click at [346, 150] on div "[DATE]" at bounding box center [335, 147] width 21 height 10
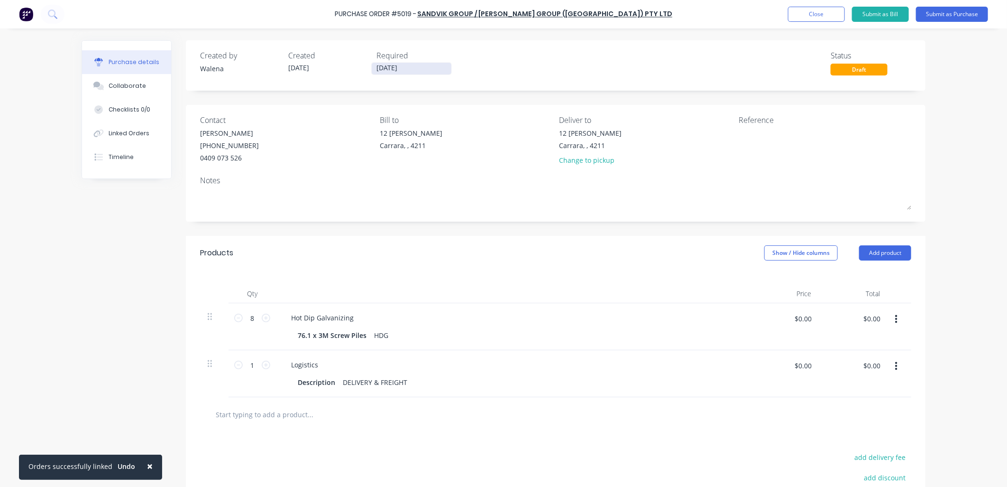
click at [422, 69] on input "[DATE]" at bounding box center [412, 69] width 80 height 12
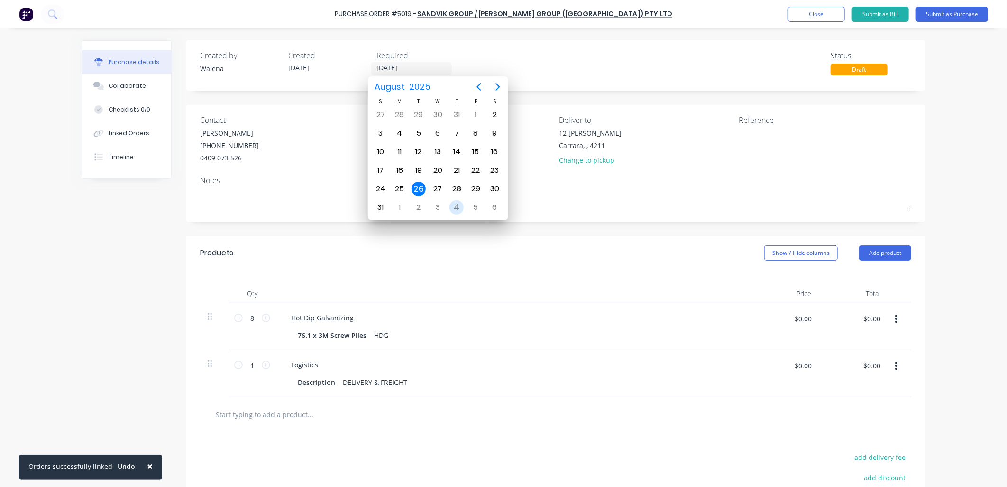
click at [453, 202] on div "4" at bounding box center [457, 207] width 14 height 14
type input "[DATE]"
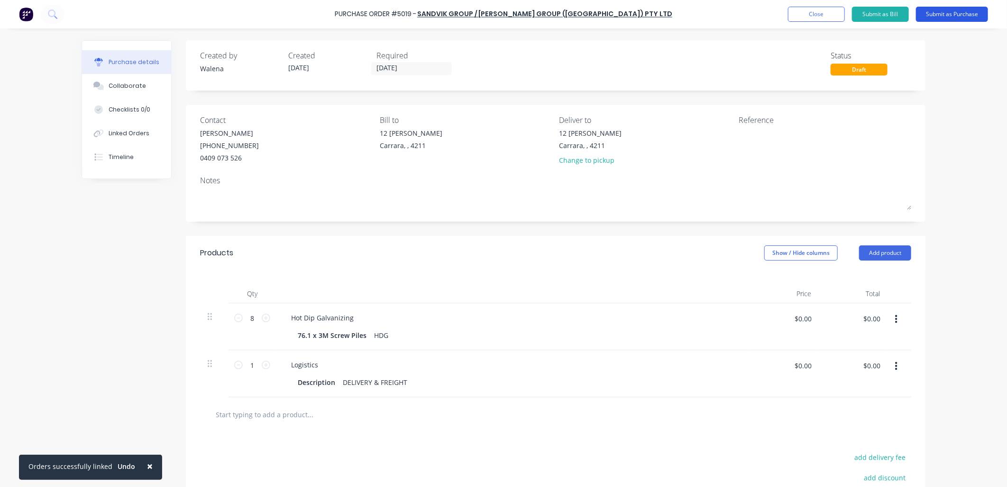
click at [944, 15] on button "Submit as Purchase" at bounding box center [952, 14] width 72 height 15
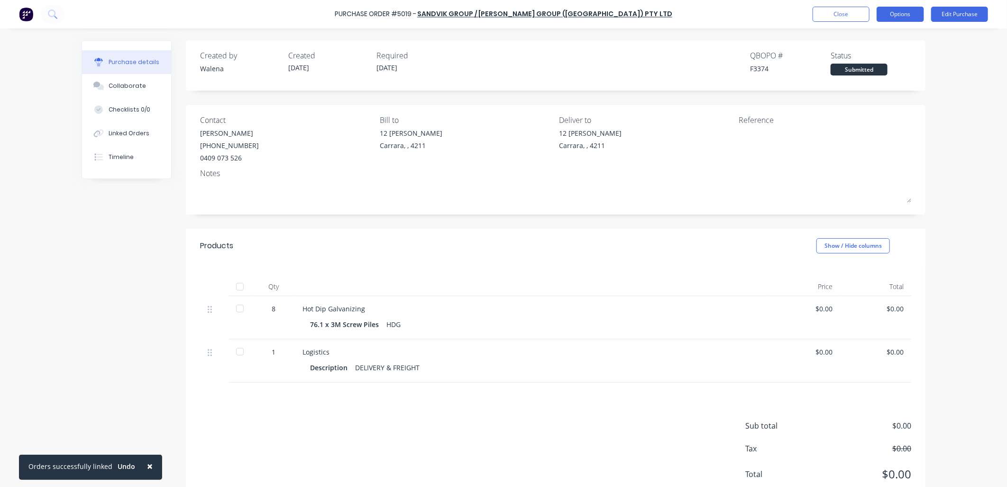
click at [890, 11] on button "Options" at bounding box center [900, 14] width 47 height 15
click at [870, 35] on div "Print / Email" at bounding box center [879, 39] width 73 height 14
click at [873, 59] on div "With pricing" at bounding box center [879, 58] width 73 height 14
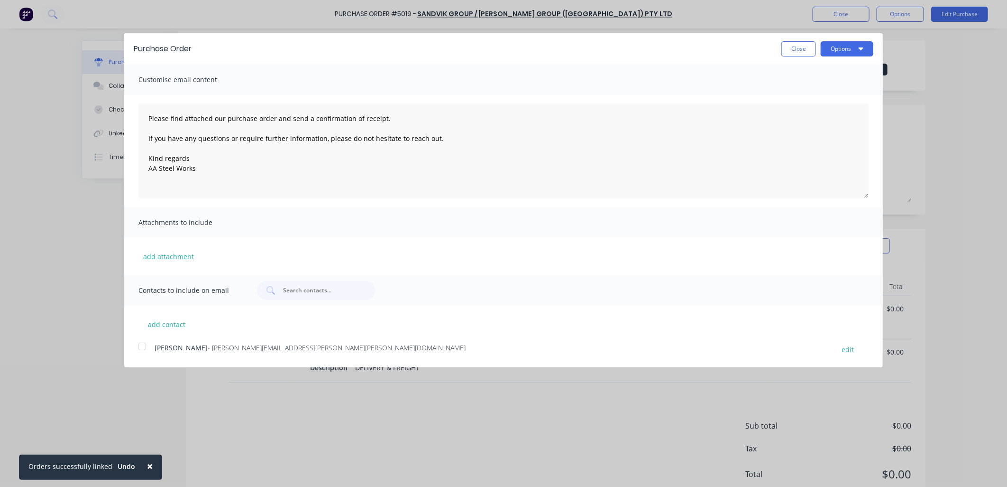
click at [143, 347] on div at bounding box center [142, 346] width 19 height 19
click at [167, 255] on button "add attachment" at bounding box center [168, 256] width 60 height 14
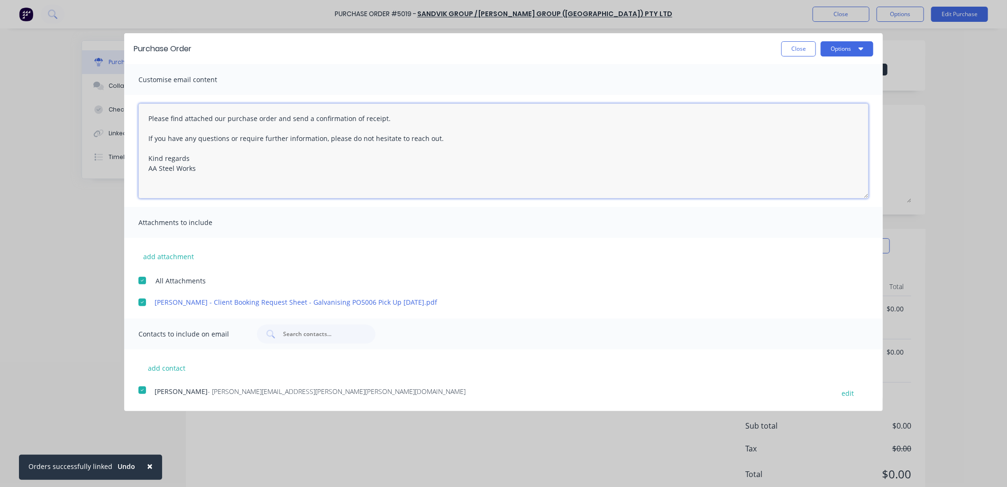
click at [148, 117] on textarea "Please find attached our purchase order and send a confirmation of receipt. If …" at bounding box center [503, 150] width 730 height 95
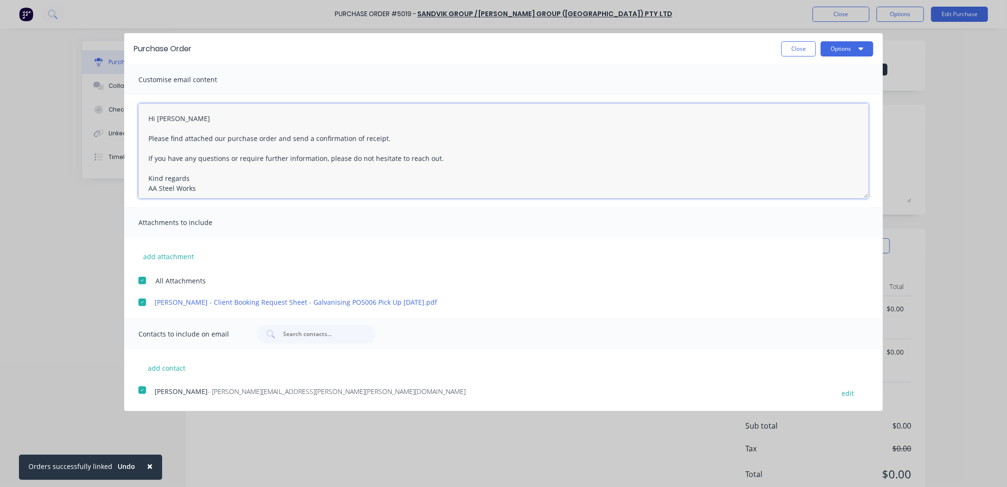
click at [195, 183] on textarea "Hi [PERSON_NAME] Please find attached our purchase order and send a confirmatio…" at bounding box center [503, 150] width 730 height 95
type textarea "Hi [PERSON_NAME] Please find attached our purchase order and send a confirmatio…"
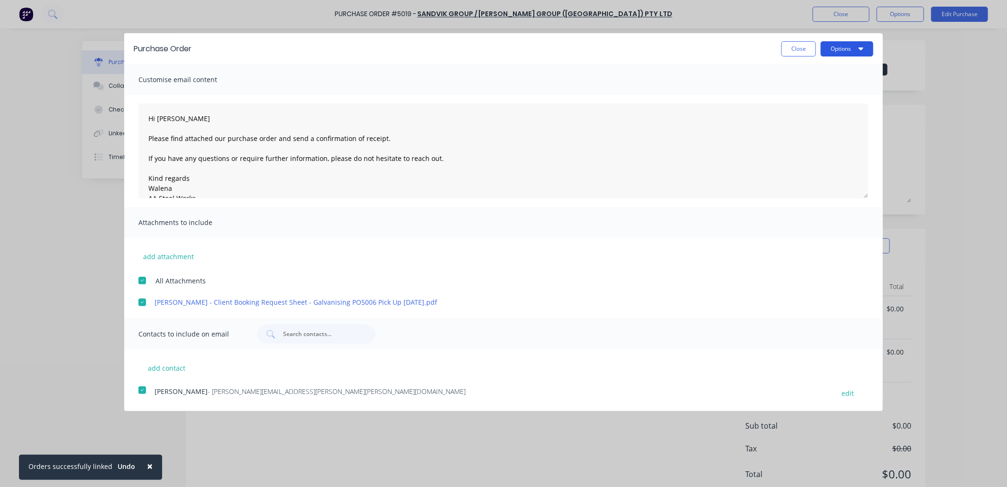
click at [863, 48] on icon "button" at bounding box center [861, 48] width 5 height 3
click at [805, 94] on div "Email" at bounding box center [828, 92] width 73 height 14
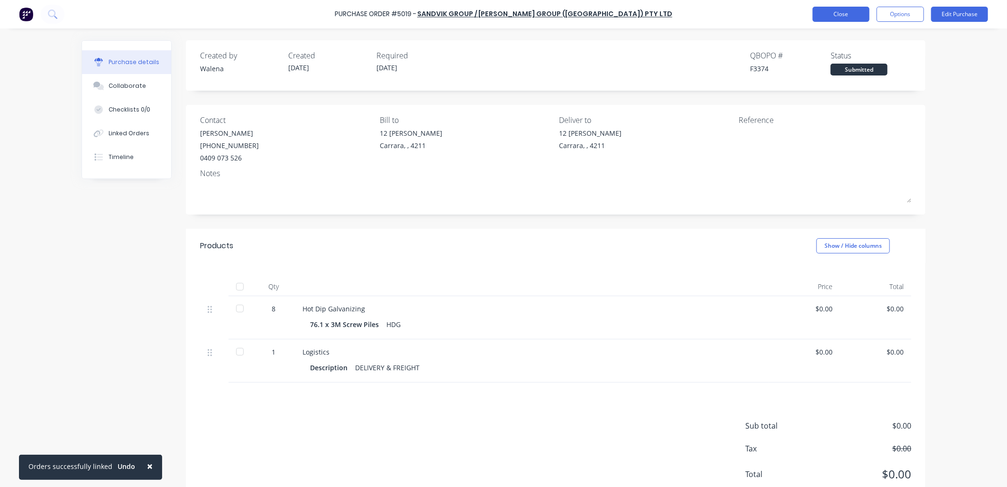
click at [835, 9] on button "Close" at bounding box center [841, 14] width 57 height 15
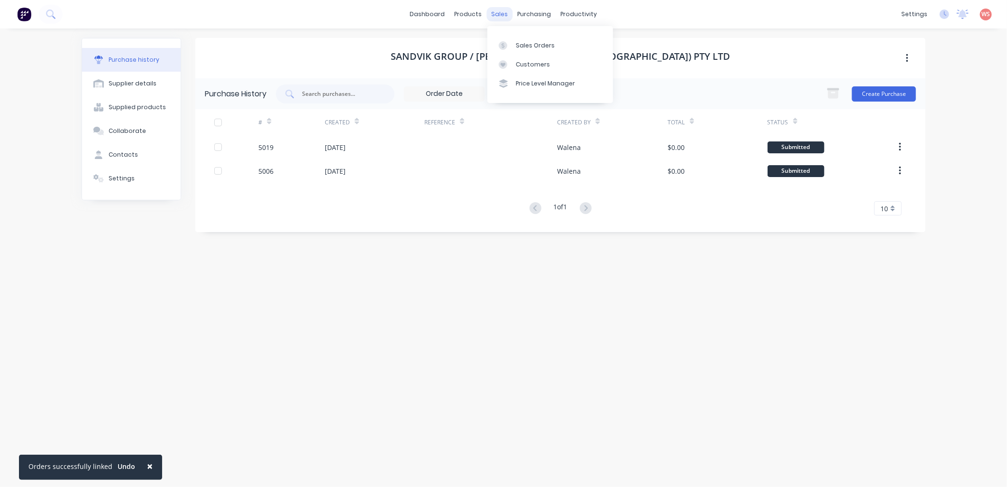
click at [506, 13] on div "sales" at bounding box center [500, 14] width 26 height 14
click at [524, 41] on div "Sales Orders" at bounding box center [535, 45] width 39 height 9
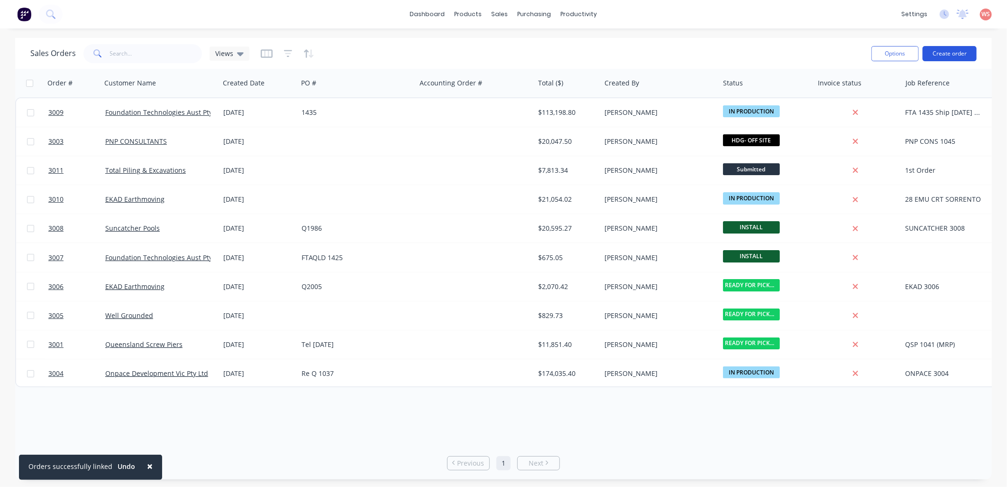
click at [948, 55] on button "Create order" at bounding box center [950, 53] width 54 height 15
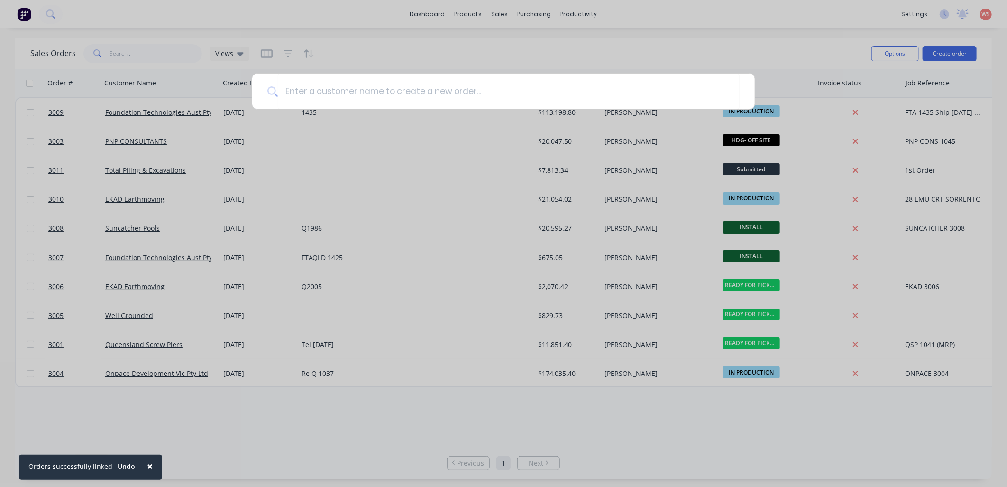
drag, startPoint x: 944, startPoint y: 49, endPoint x: 757, endPoint y: 57, distance: 187.0
click at [757, 57] on div at bounding box center [503, 243] width 1007 height 487
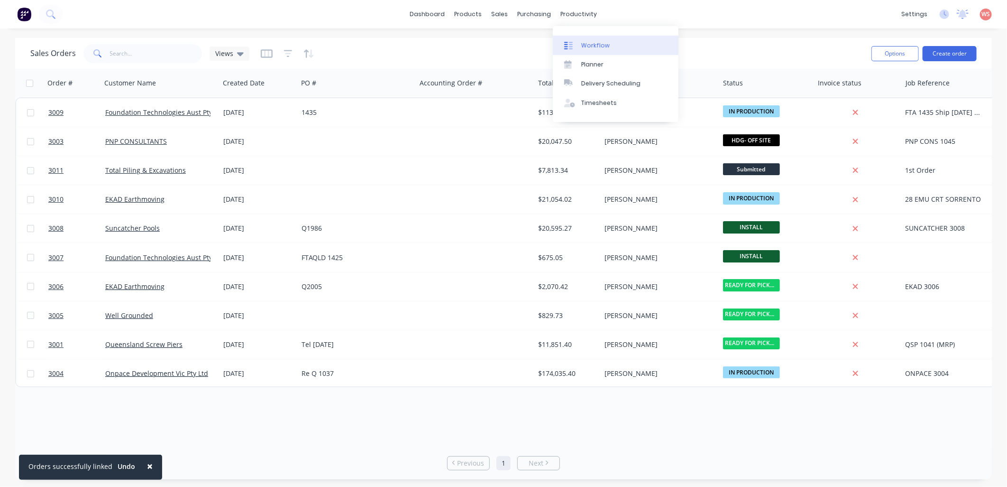
click at [597, 44] on div "Workflow" at bounding box center [596, 45] width 28 height 9
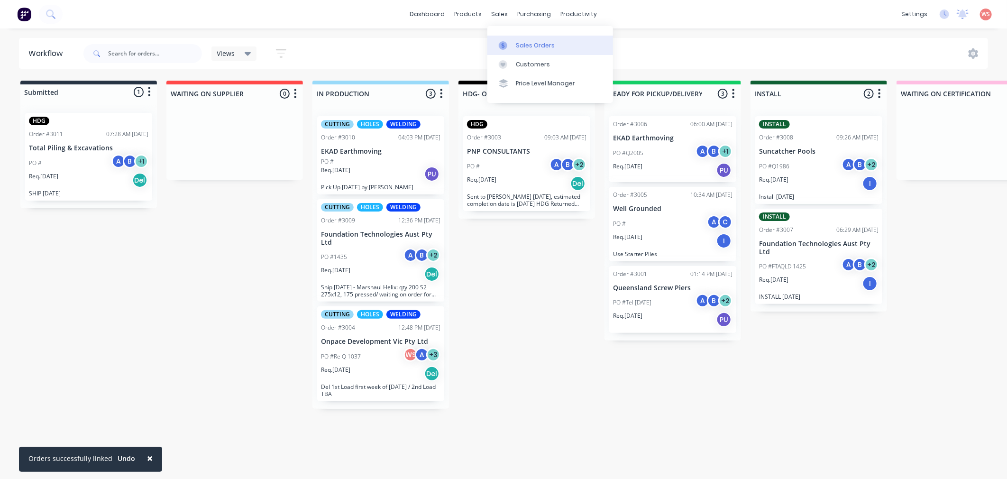
click at [524, 46] on div "Sales Orders" at bounding box center [535, 45] width 39 height 9
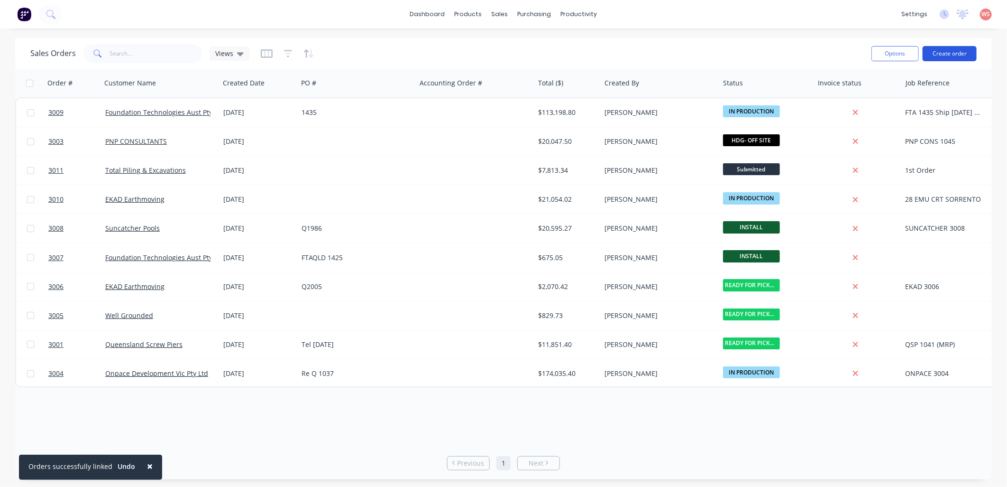
click at [938, 56] on button "Create order" at bounding box center [950, 53] width 54 height 15
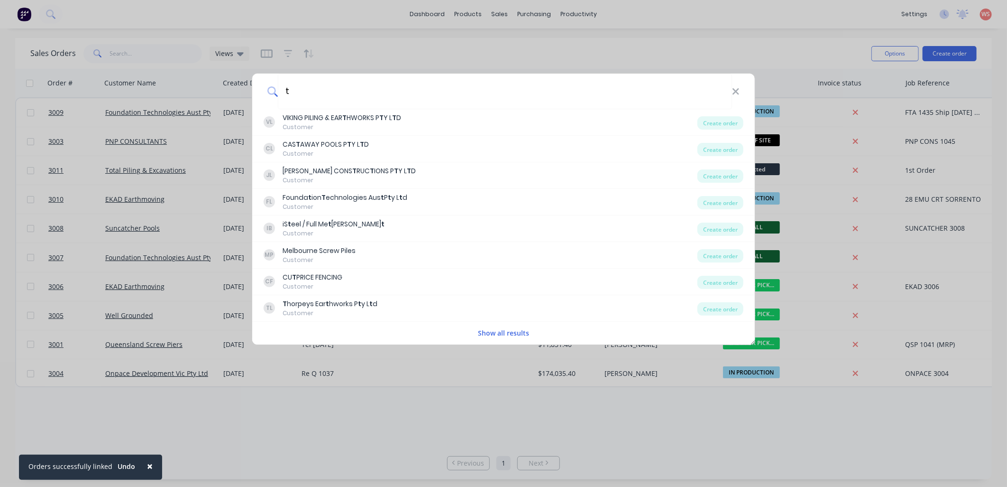
type input "t"
click at [528, 335] on button "Show all results" at bounding box center [503, 332] width 57 height 11
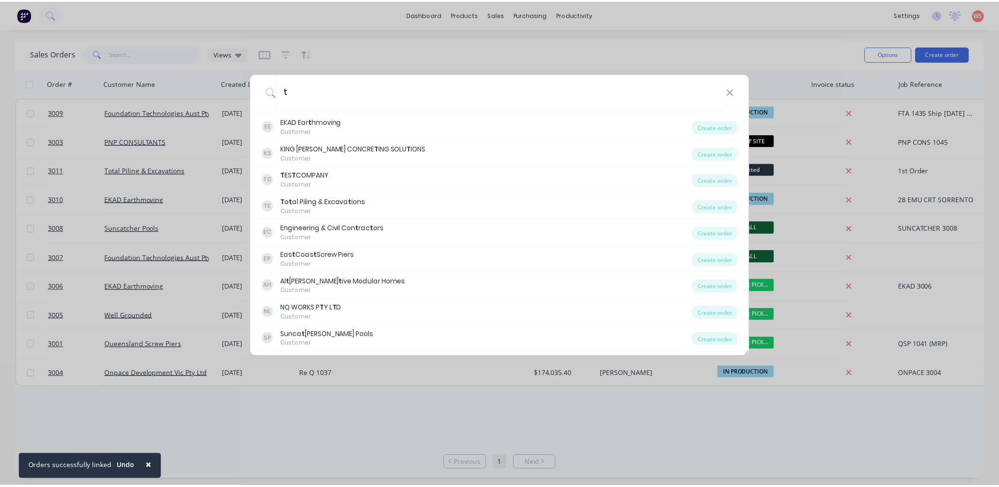
scroll to position [351, 0]
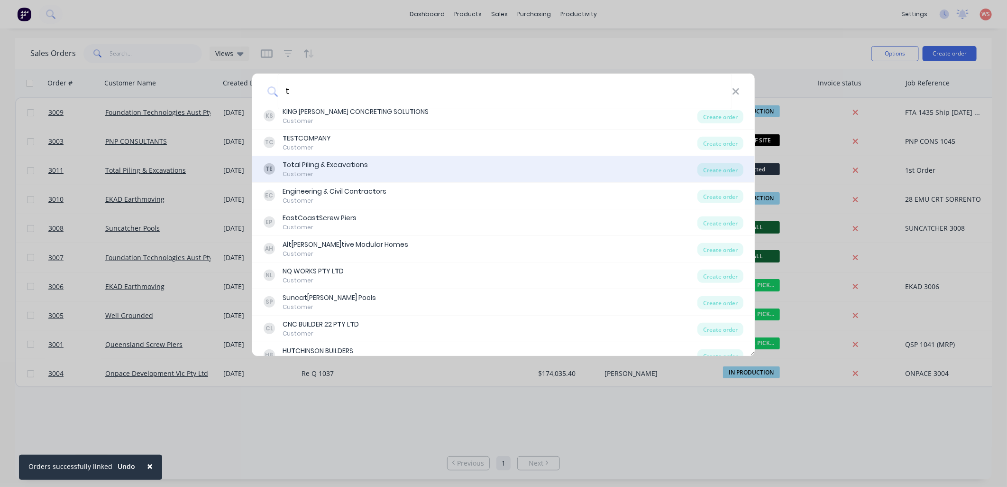
click at [345, 163] on div "T o t al Piling & Excava t ions" at bounding box center [325, 165] width 85 height 10
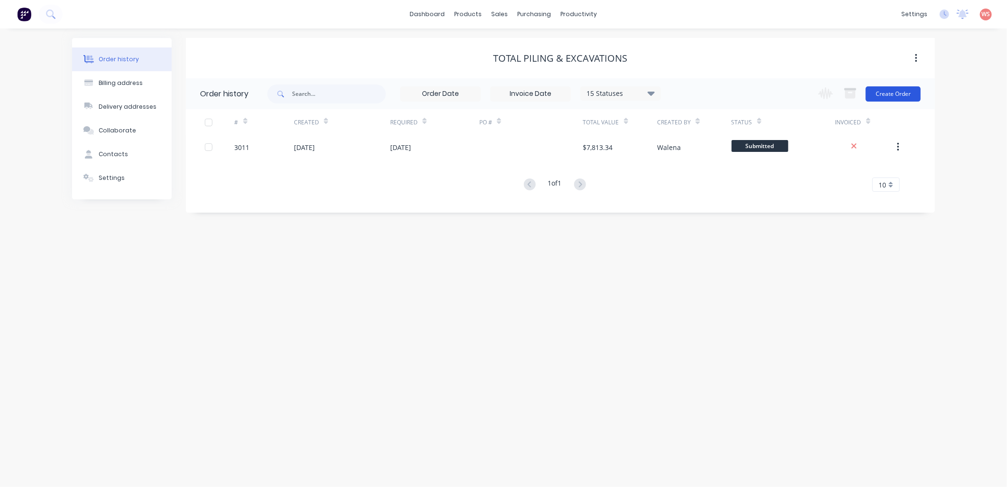
click at [900, 93] on button "Create Order" at bounding box center [893, 93] width 55 height 15
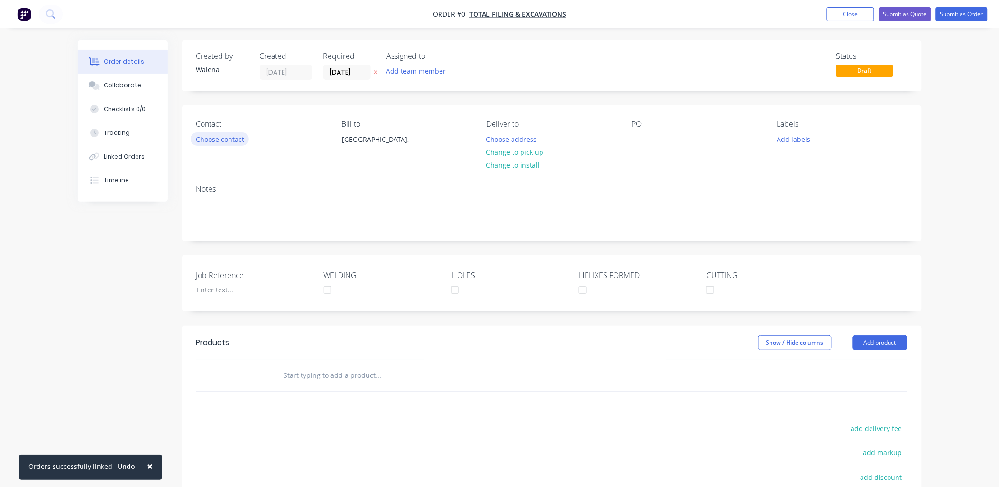
click at [207, 138] on button "Choose contact" at bounding box center [220, 138] width 58 height 13
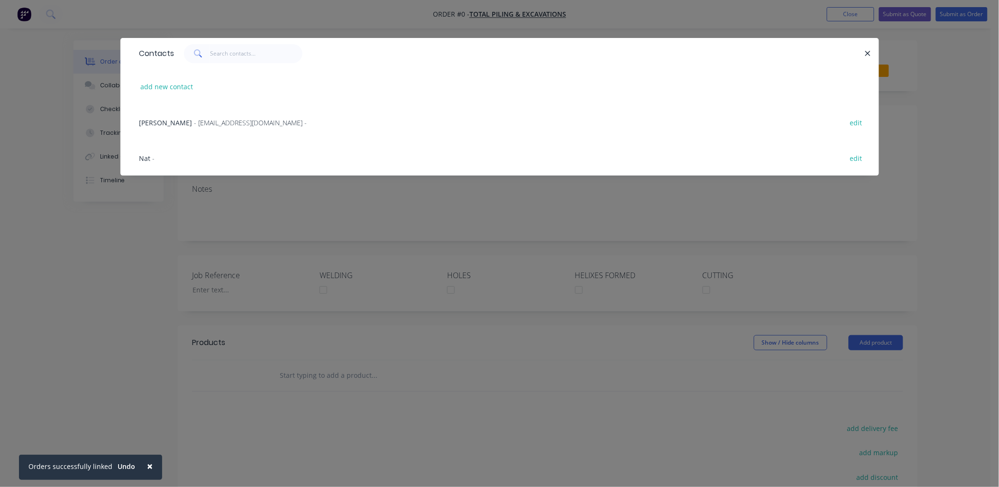
click at [204, 125] on span "- [EMAIL_ADDRESS][DOMAIN_NAME] -" at bounding box center [250, 122] width 113 height 9
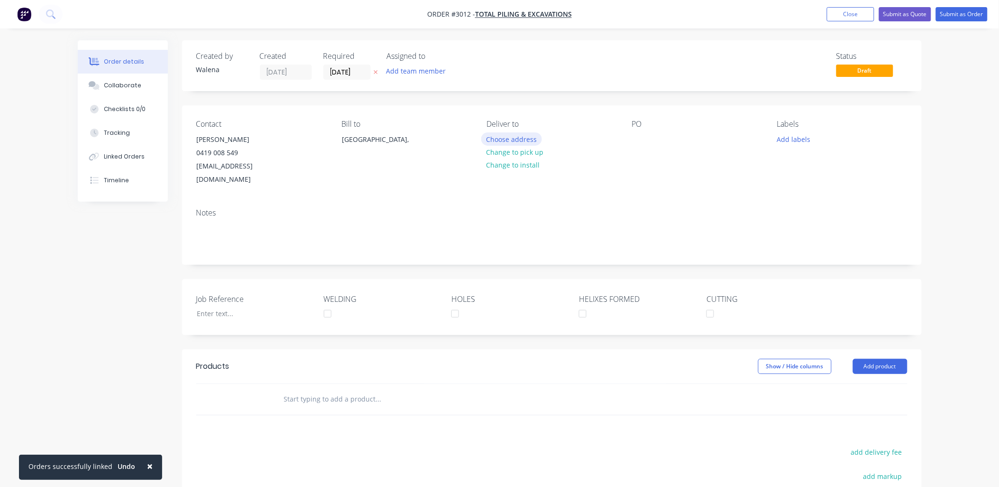
click at [532, 140] on button "Choose address" at bounding box center [511, 138] width 61 height 13
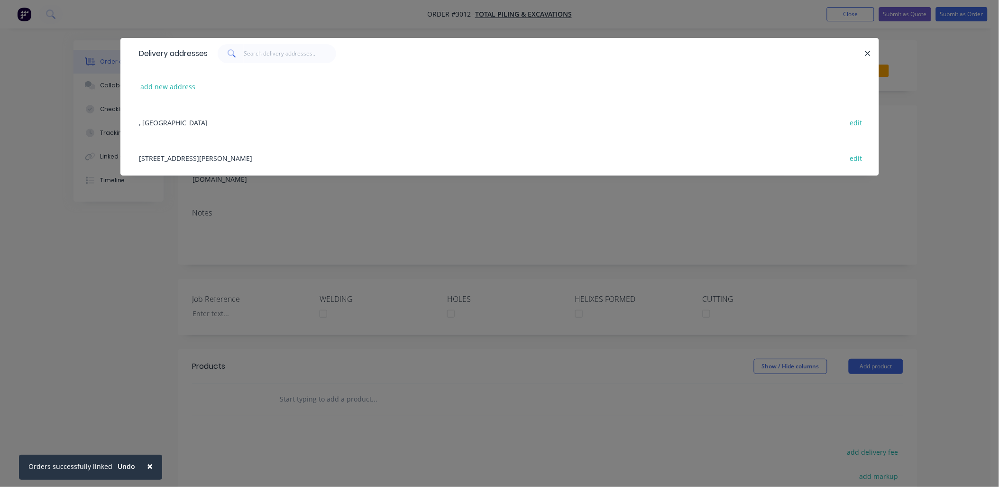
click at [203, 157] on div "[STREET_ADDRESS][PERSON_NAME]" at bounding box center [500, 158] width 730 height 36
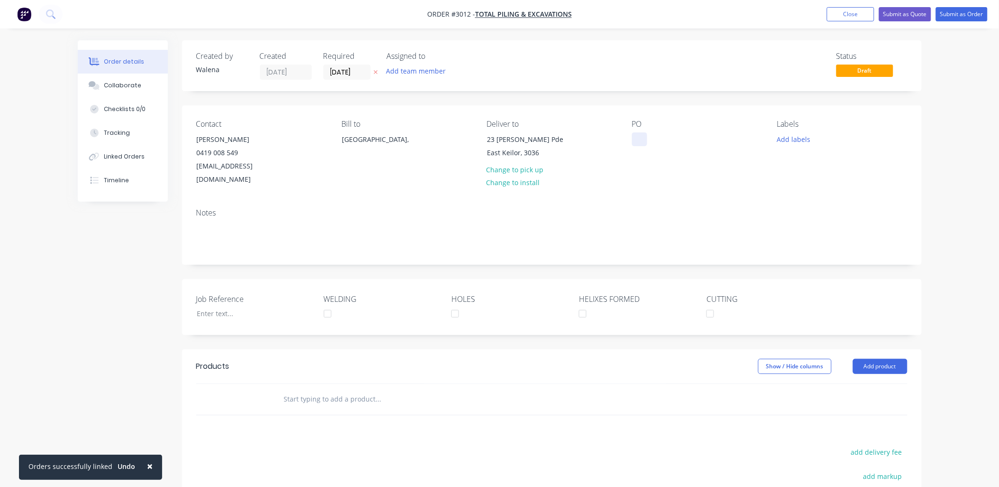
click at [634, 140] on div at bounding box center [639, 139] width 15 height 14
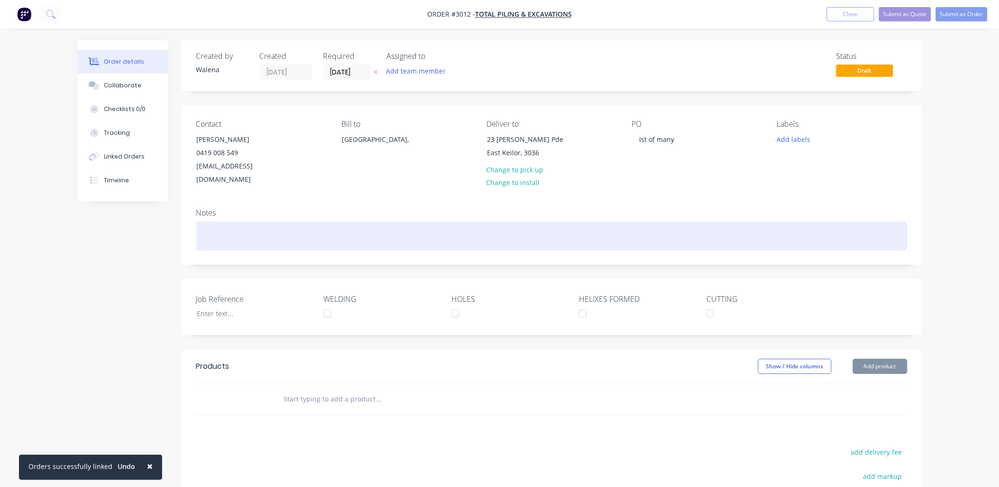
click at [210, 222] on div at bounding box center [551, 236] width 711 height 29
